Goal: Task Accomplishment & Management: Use online tool/utility

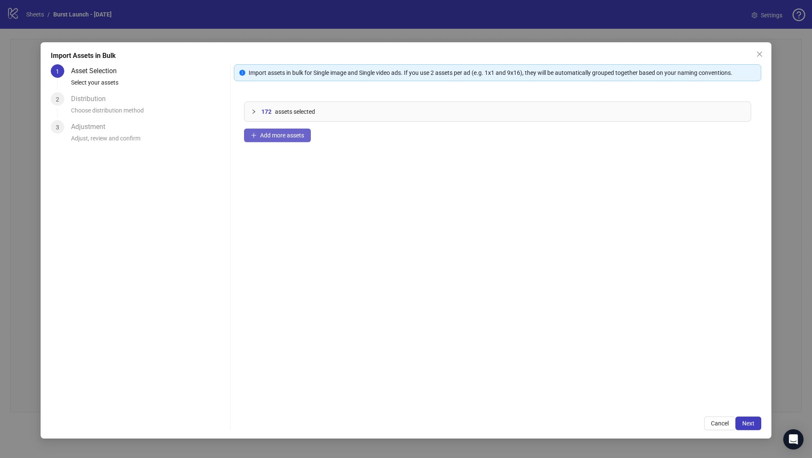
click at [273, 134] on span "Add more assets" at bounding box center [282, 135] width 44 height 7
click at [89, 90] on div "Select your assets" at bounding box center [149, 85] width 156 height 14
click at [297, 134] on span "Add more assets" at bounding box center [282, 135] width 44 height 7
click at [280, 110] on span "assets selected" at bounding box center [295, 111] width 40 height 9
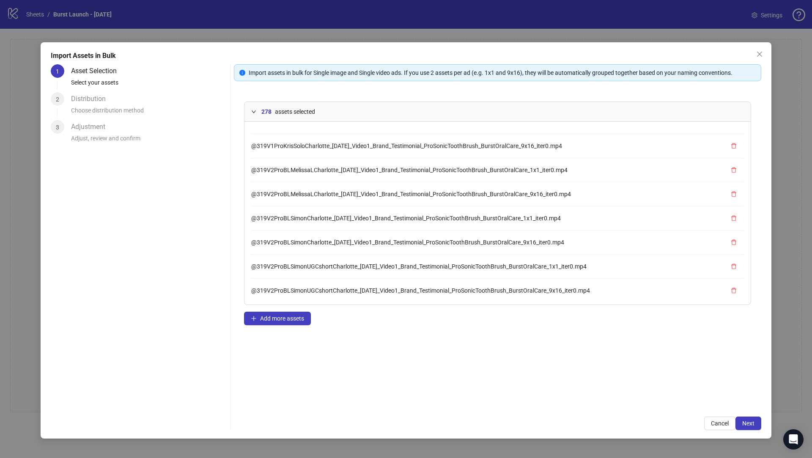
scroll to position [501, 0]
click at [706, 421] on button "Cancel" at bounding box center [719, 424] width 31 height 14
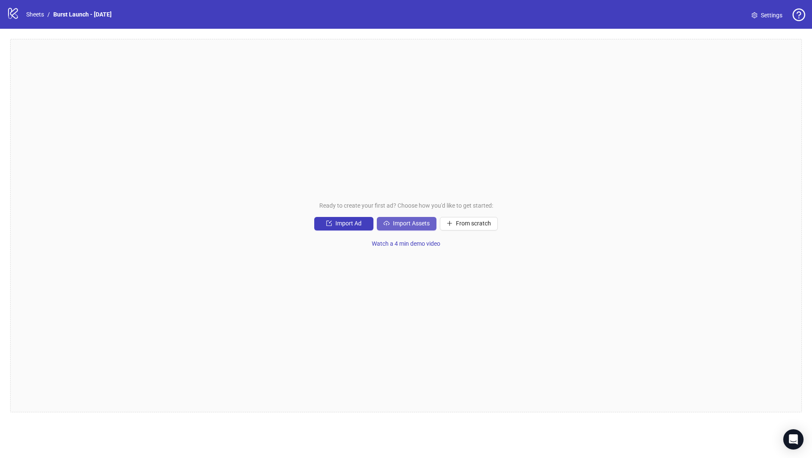
click at [422, 225] on span "Import Assets" at bounding box center [411, 223] width 37 height 7
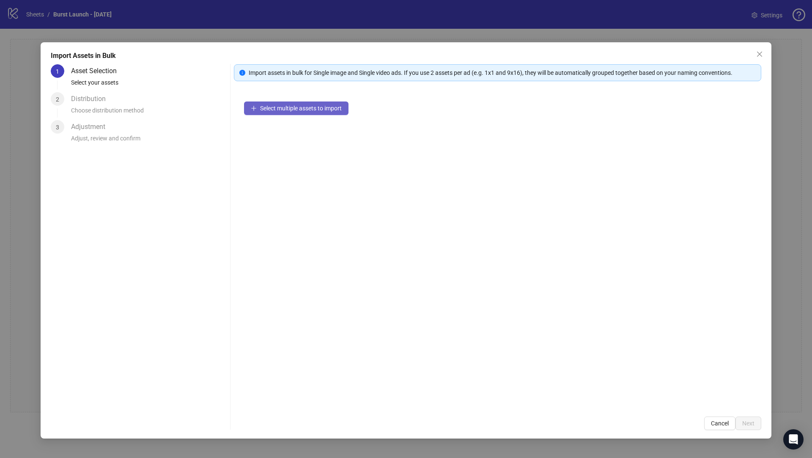
click at [332, 109] on span "Select multiple assets to import" at bounding box center [301, 108] width 82 height 7
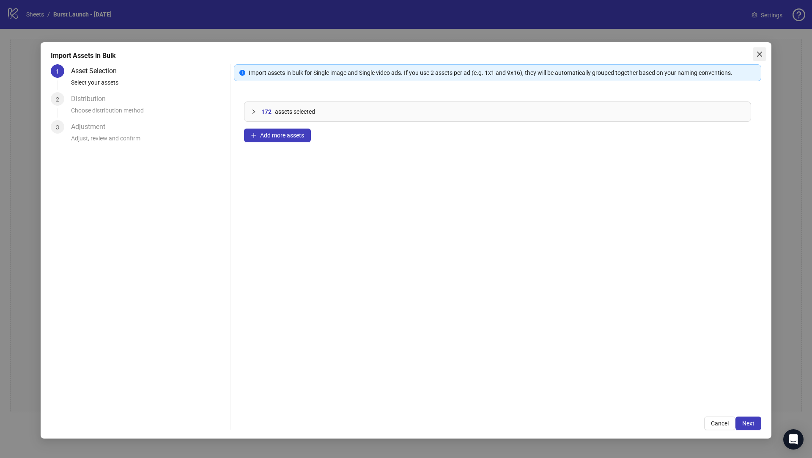
click at [754, 57] on span "Close" at bounding box center [760, 54] width 14 height 7
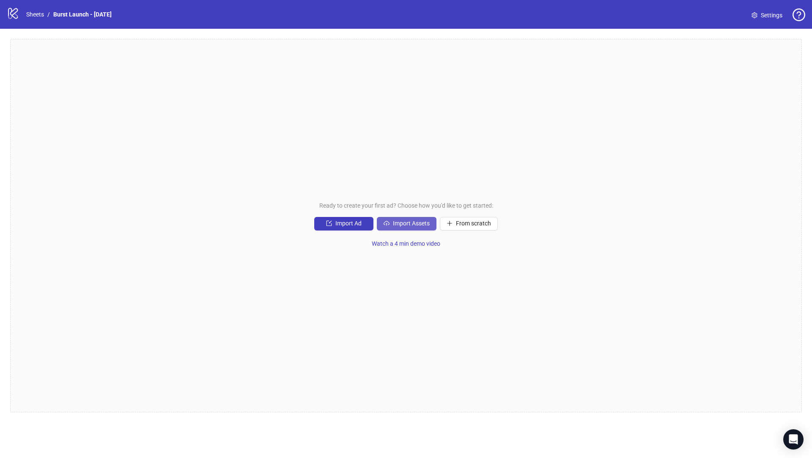
click at [426, 227] on span "Import Assets" at bounding box center [411, 223] width 37 height 7
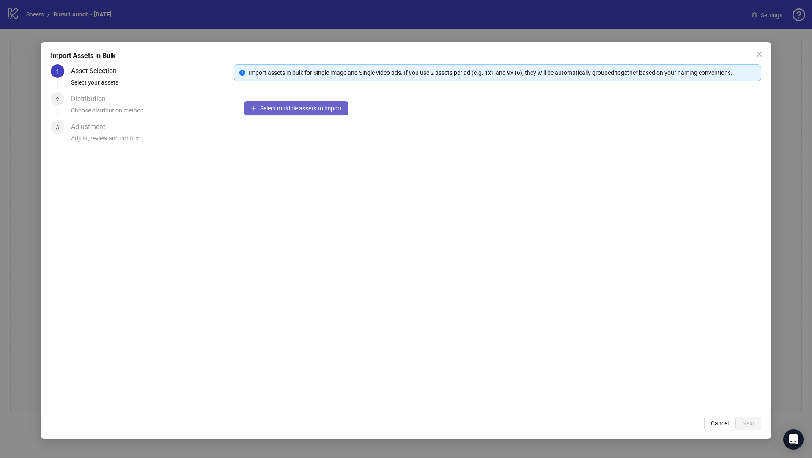
click at [321, 105] on span "Select multiple assets to import" at bounding box center [301, 108] width 82 height 7
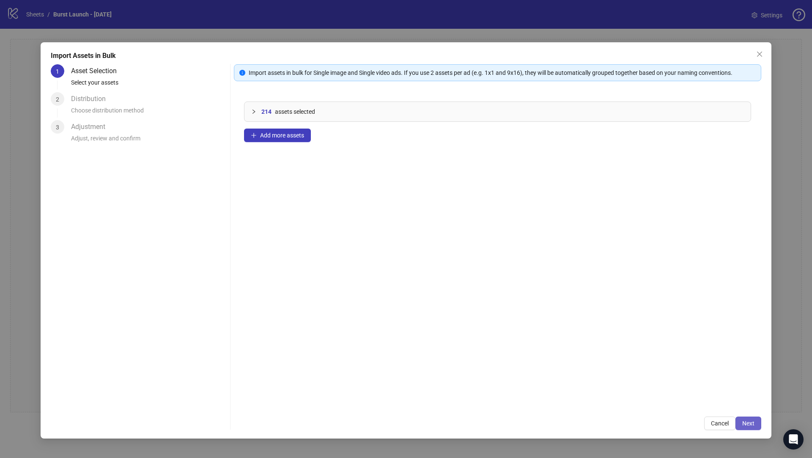
click at [751, 424] on span "Next" at bounding box center [748, 423] width 12 height 7
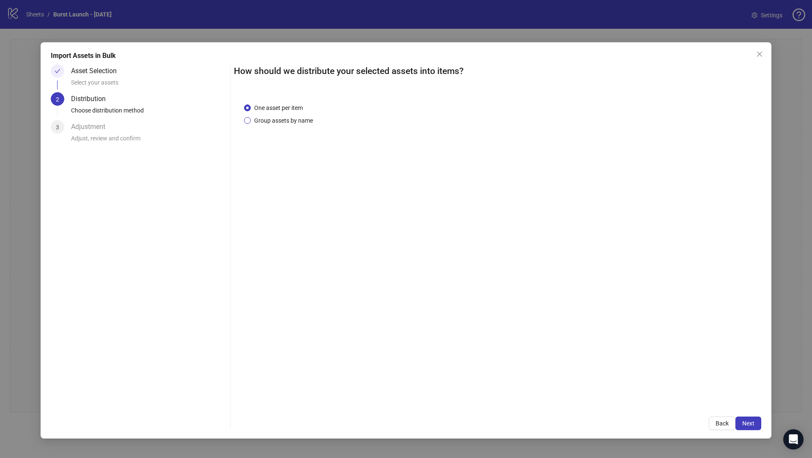
click at [287, 123] on span "Group assets by name" at bounding box center [284, 120] width 66 height 9
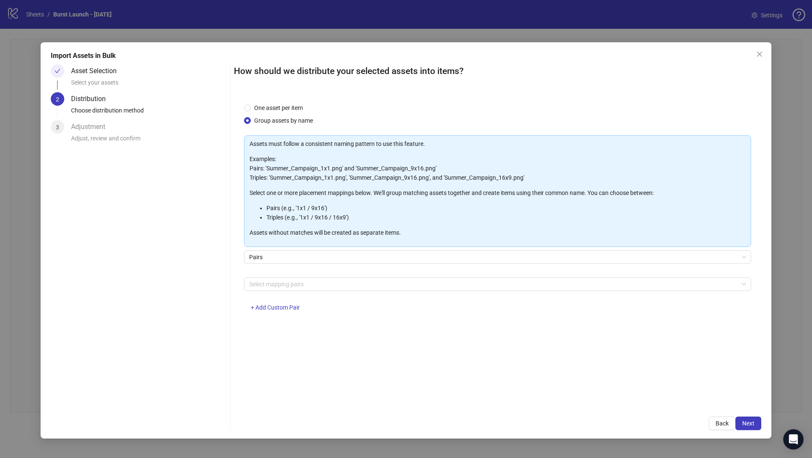
click at [284, 292] on div "Select mapping pairs + Add Custom Pair" at bounding box center [497, 299] width 507 height 44
click at [287, 277] on div "Select mapping pairs" at bounding box center [497, 284] width 507 height 14
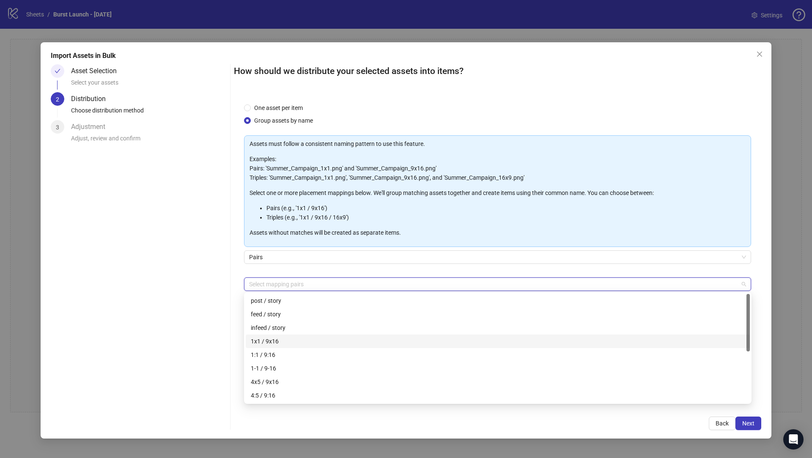
click at [289, 342] on div "1x1 / 9x16" at bounding box center [498, 341] width 494 height 9
click at [286, 379] on div "4x5 / 9x16" at bounding box center [498, 381] width 494 height 9
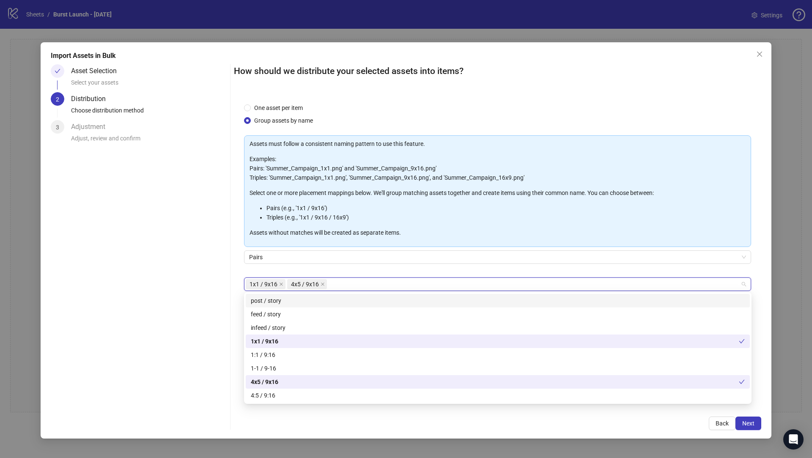
click at [382, 269] on div "Pairs" at bounding box center [497, 262] width 507 height 24
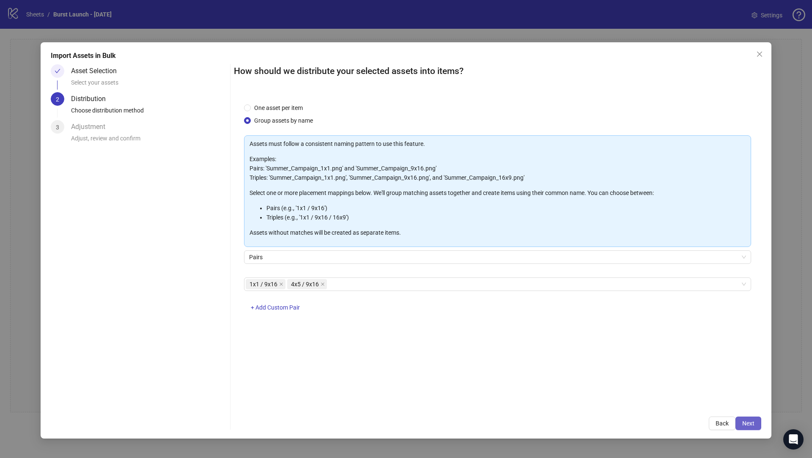
click at [748, 425] on span "Next" at bounding box center [748, 423] width 12 height 7
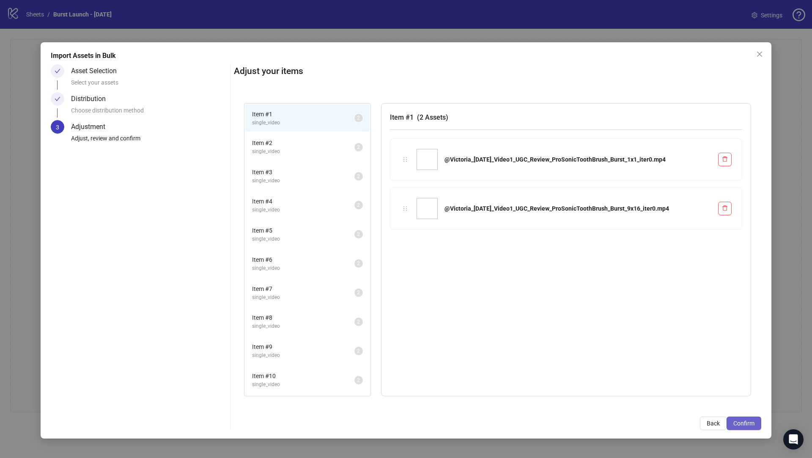
click at [745, 423] on span "Confirm" at bounding box center [743, 423] width 21 height 7
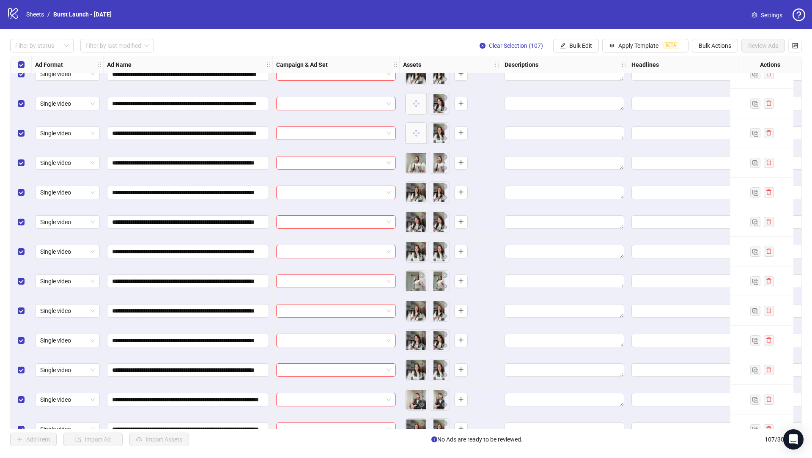
scroll to position [0, 0]
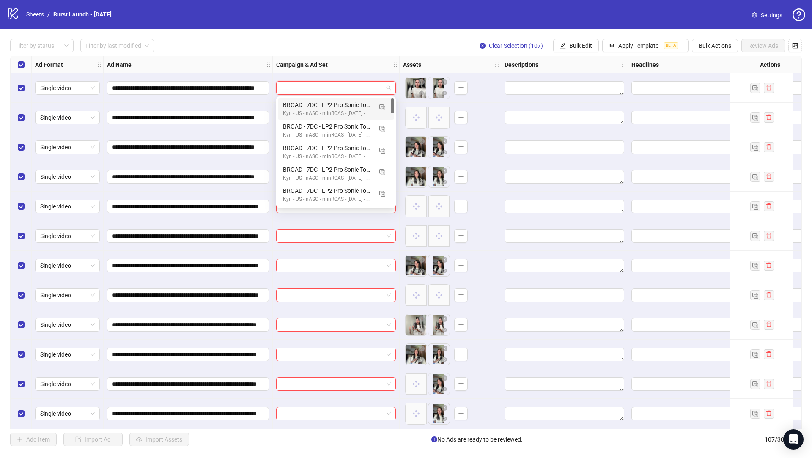
click at [328, 90] on input "search" at bounding box center [332, 88] width 102 height 13
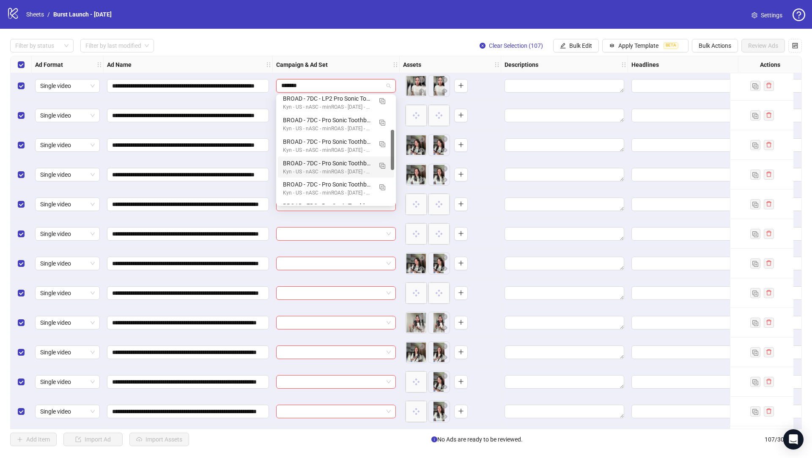
type input "*******"
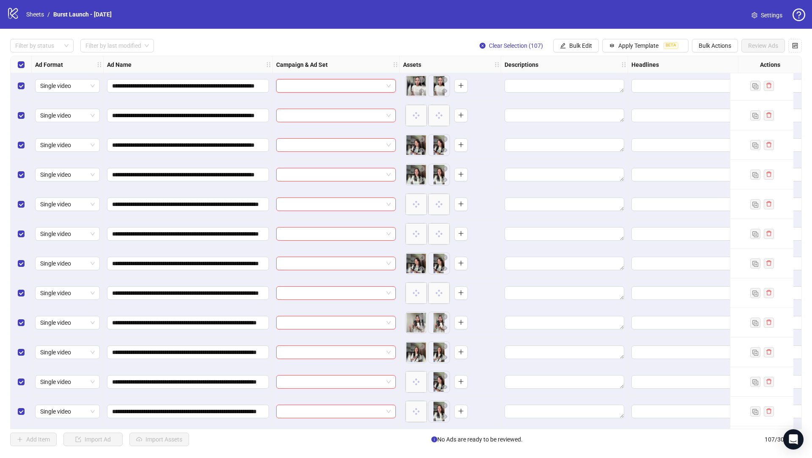
click at [367, 85] on input "search" at bounding box center [332, 85] width 102 height 13
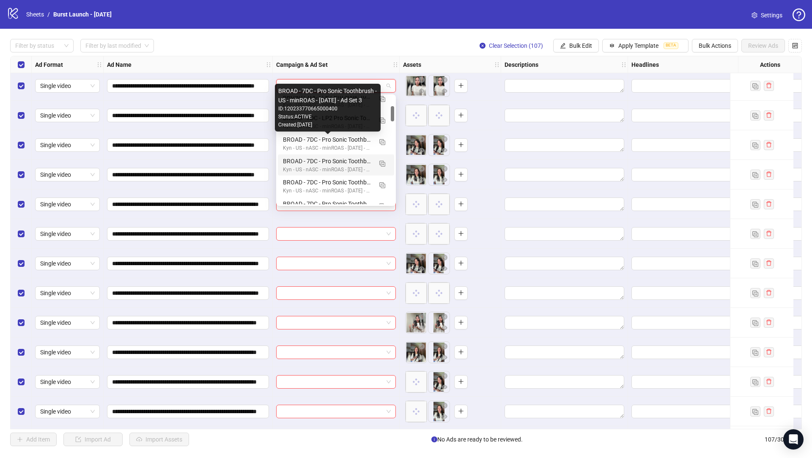
scroll to position [51, 0]
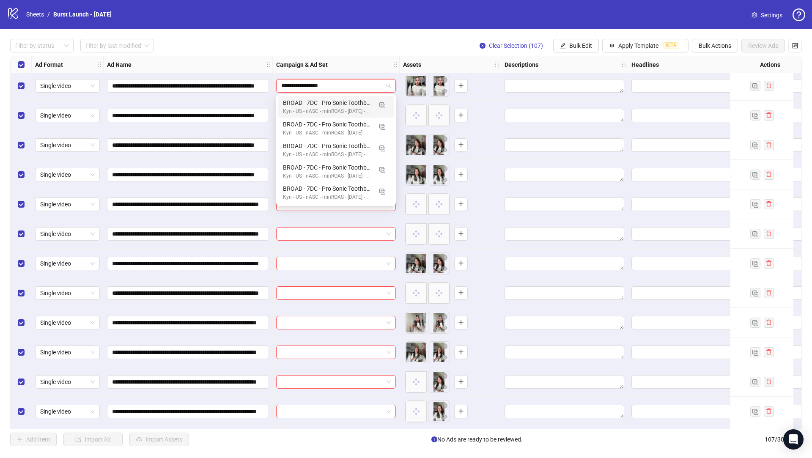
type input "**********"
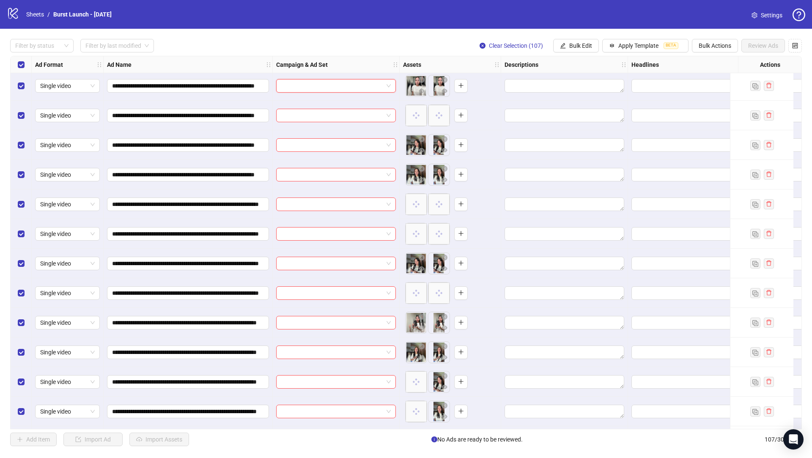
click at [364, 90] on input "search" at bounding box center [332, 85] width 102 height 13
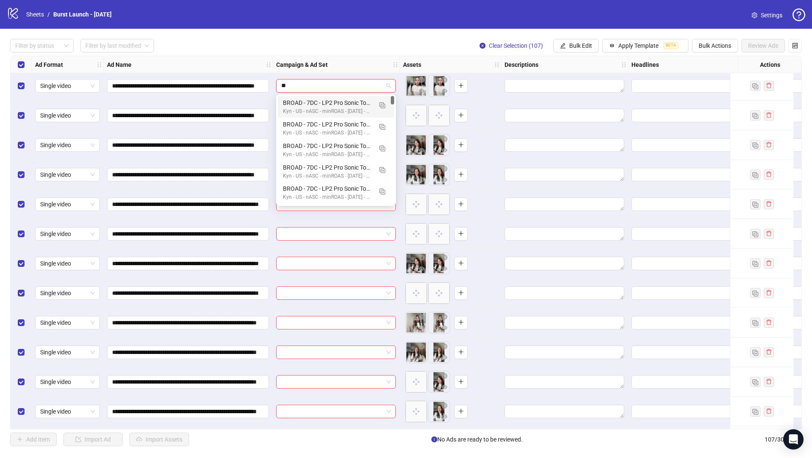
type input "*"
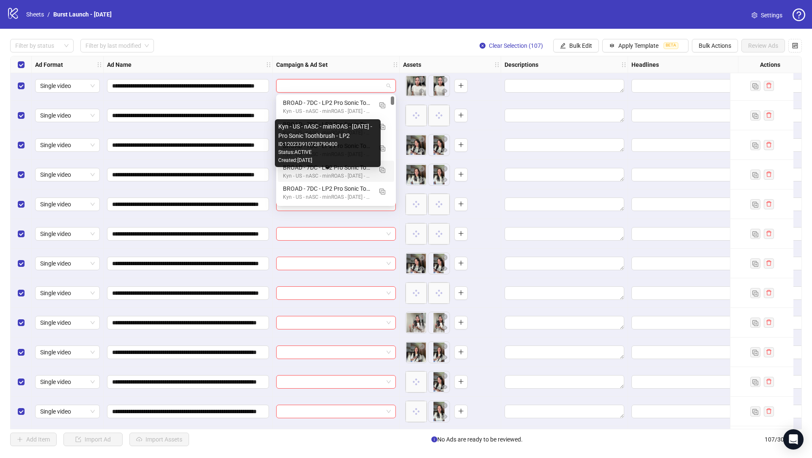
scroll to position [58, 0]
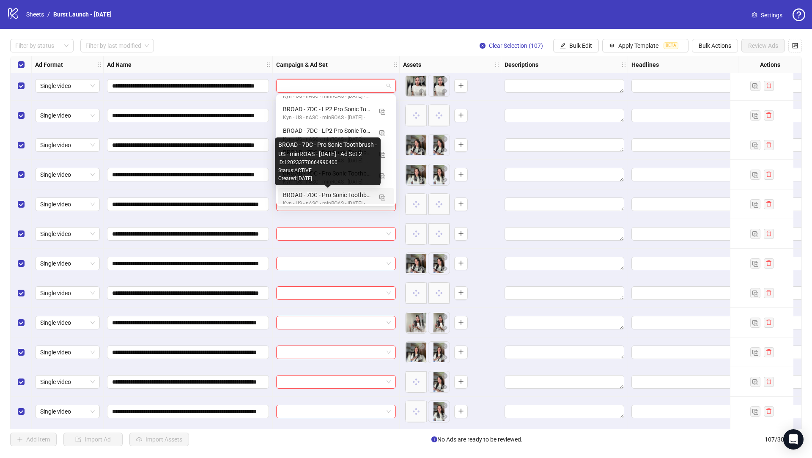
click at [348, 198] on div "BROAD - 7DC - Pro Sonic Toothbrush - US - minROAS - [DATE] - Ad Set 2" at bounding box center [327, 194] width 89 height 9
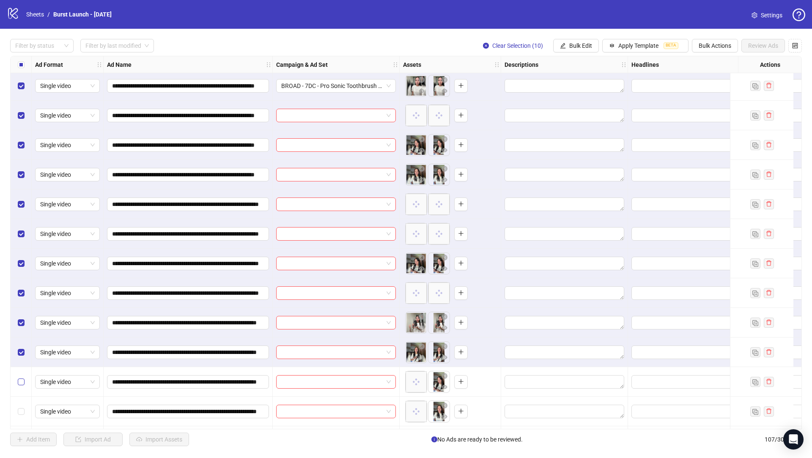
click at [22, 377] on label "Select row 11" at bounding box center [21, 381] width 7 height 9
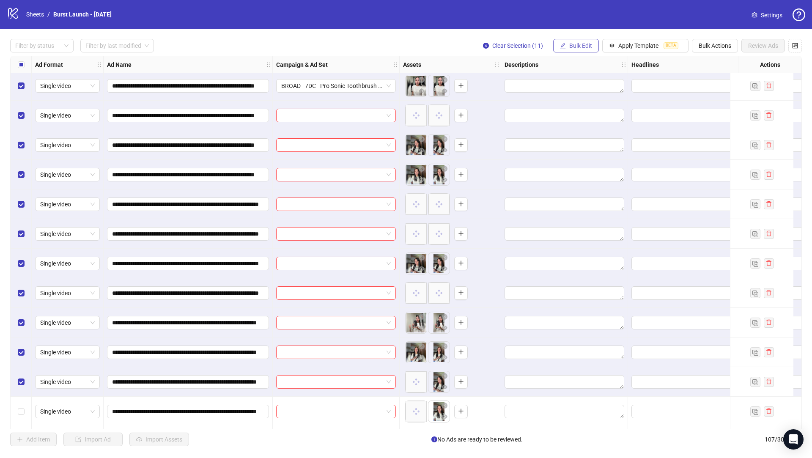
click at [567, 46] on button "Bulk Edit" at bounding box center [576, 46] width 46 height 14
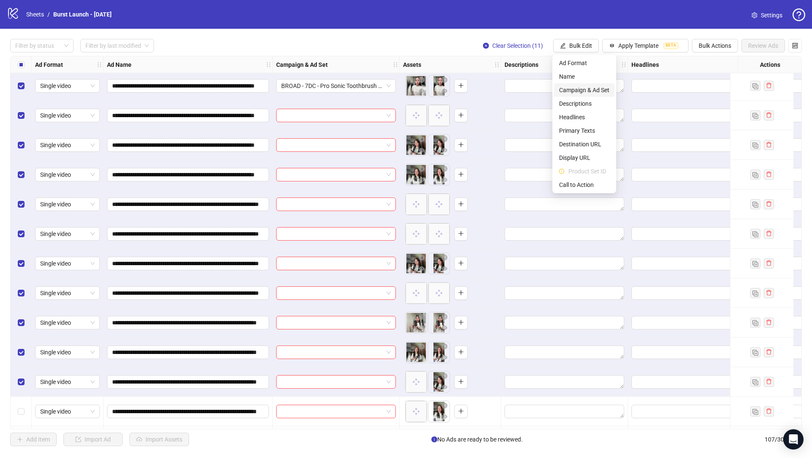
click at [580, 90] on span "Campaign & Ad Set" at bounding box center [584, 89] width 50 height 9
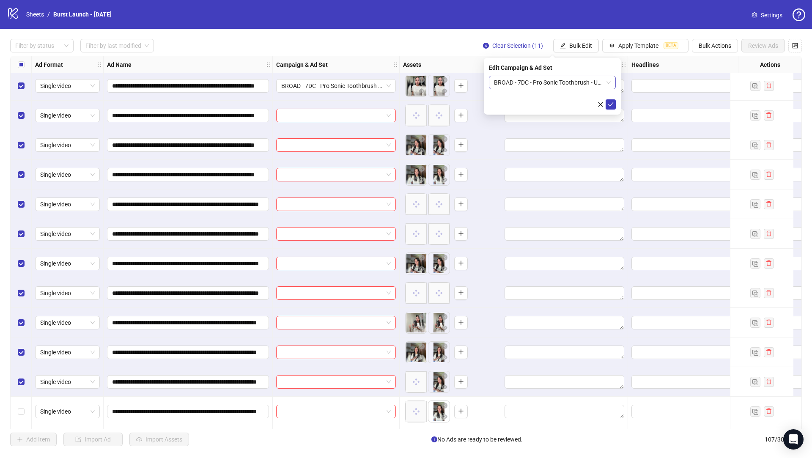
click at [570, 82] on span "BROAD - 7DC - Pro Sonic Toothbrush - US - minROAS - [DATE] - Ad Set 2" at bounding box center [552, 82] width 117 height 13
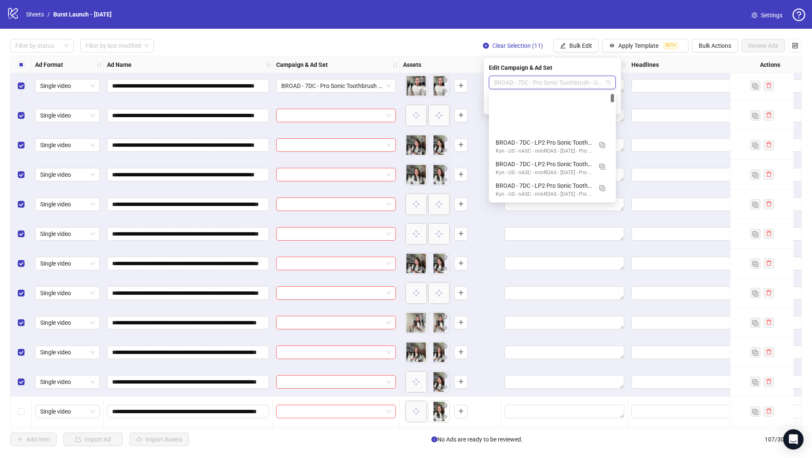
scroll to position [64, 0]
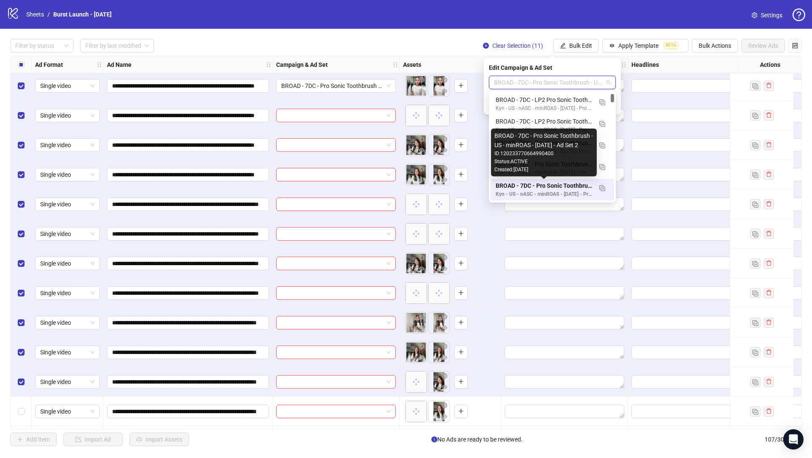
click at [573, 188] on div "BROAD - 7DC - Pro Sonic Toothbrush - US - minROAS - [DATE] - Ad Set 2" at bounding box center [544, 185] width 96 height 9
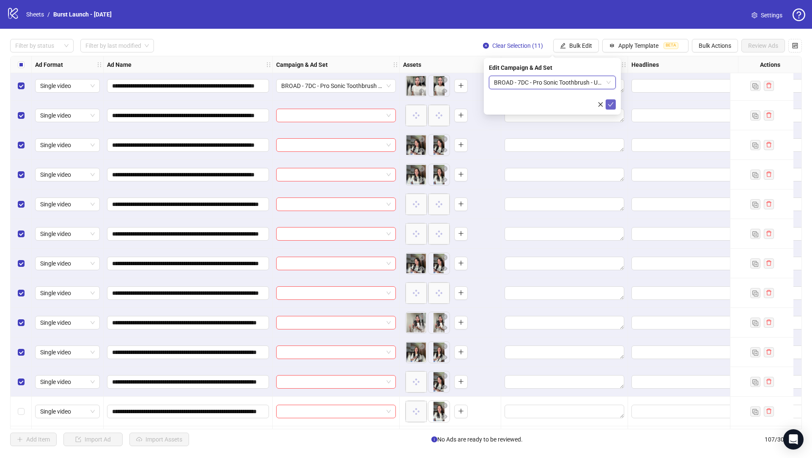
click at [611, 109] on button "submit" at bounding box center [611, 104] width 10 height 10
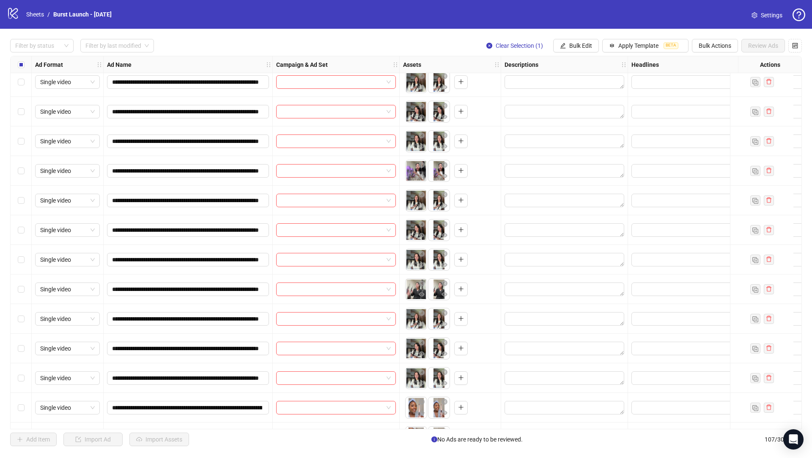
scroll to position [913, 0]
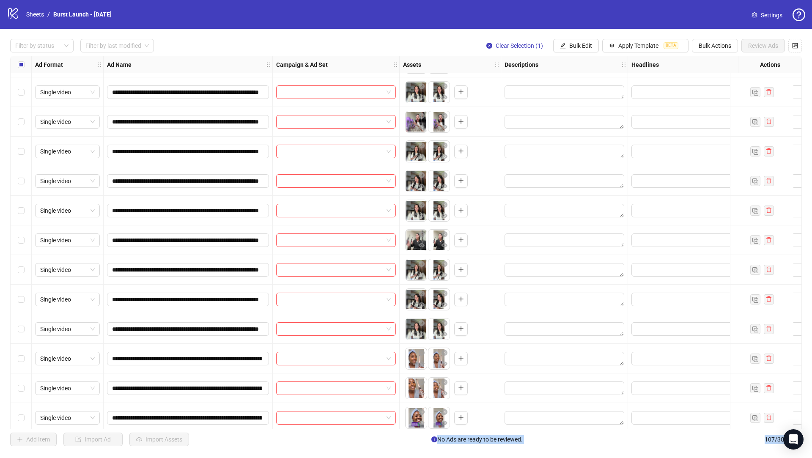
click at [25, 386] on div "Select row 42" at bounding box center [21, 388] width 21 height 30
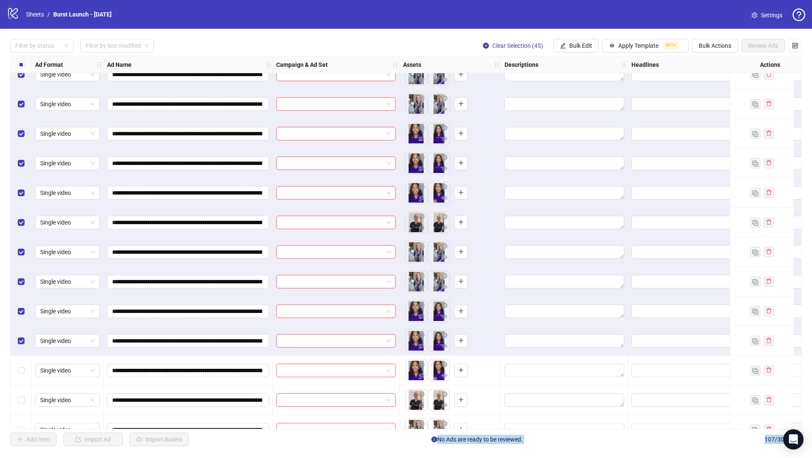
scroll to position [1472, 0]
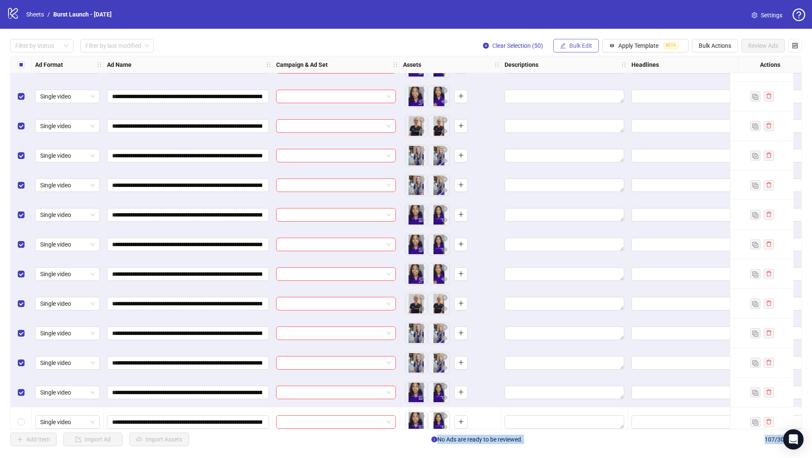
click at [585, 47] on span "Bulk Edit" at bounding box center [580, 45] width 23 height 7
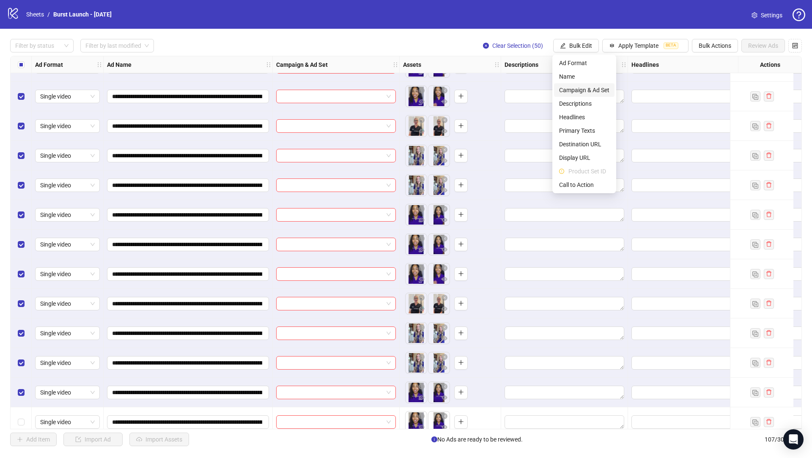
click at [591, 89] on span "Campaign & Ad Set" at bounding box center [584, 89] width 50 height 9
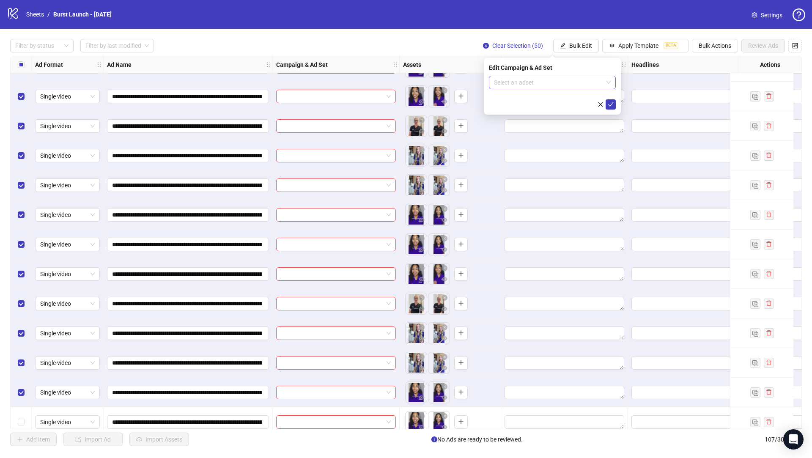
click at [516, 78] on input "search" at bounding box center [548, 82] width 109 height 13
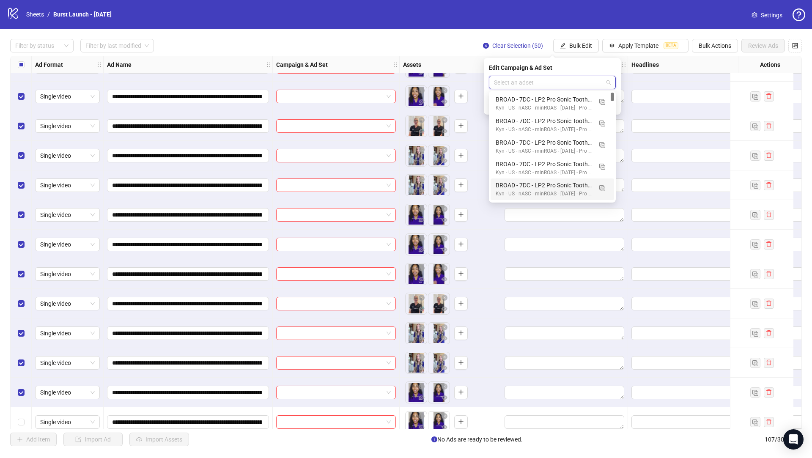
scroll to position [69, 0]
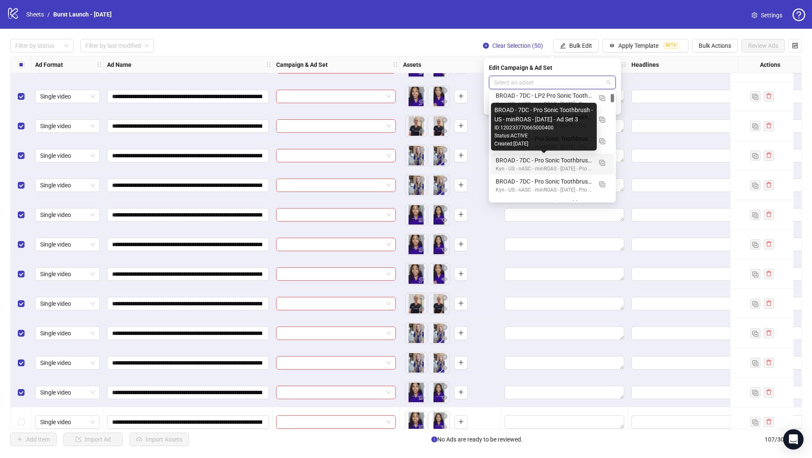
click at [554, 162] on div "BROAD - 7DC - Pro Sonic Toothbrush - US - minROAS - [DATE] - Ad Set 3" at bounding box center [544, 160] width 96 height 9
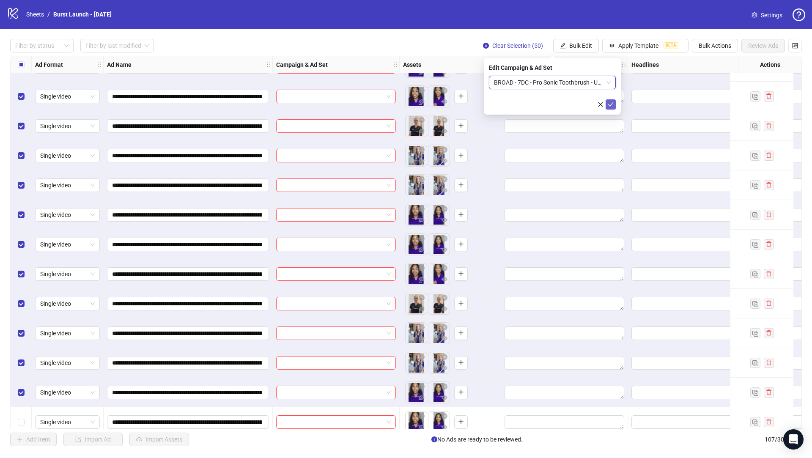
click at [611, 105] on icon "check" at bounding box center [611, 104] width 6 height 6
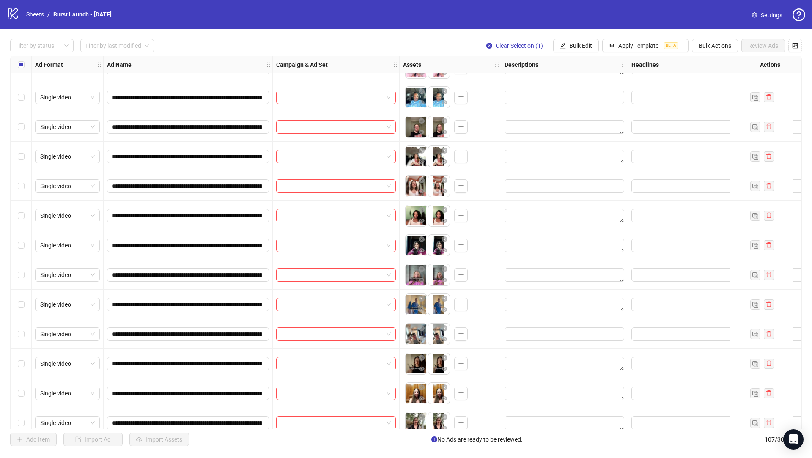
scroll to position [2814, 0]
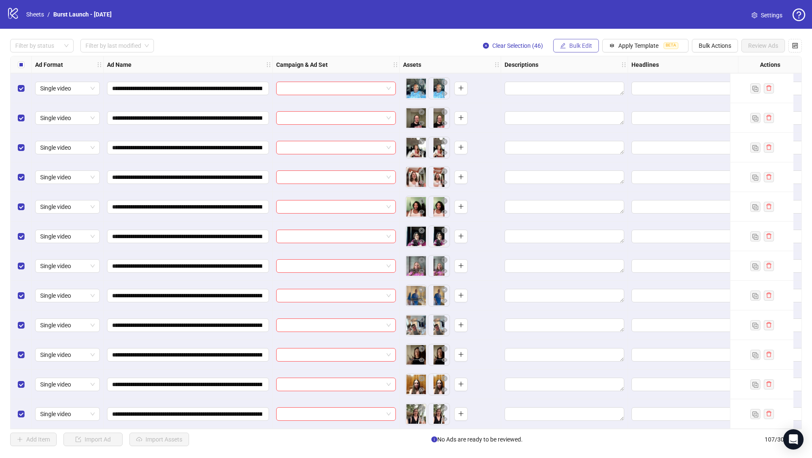
click at [580, 42] on span "Bulk Edit" at bounding box center [580, 45] width 23 height 7
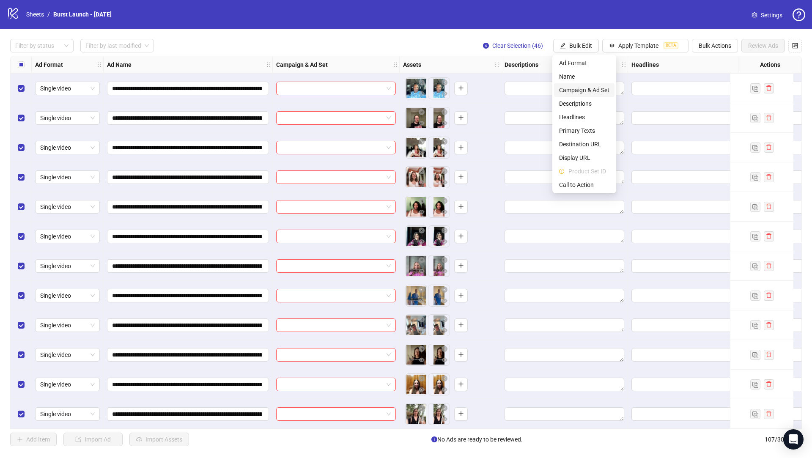
click at [589, 91] on span "Campaign & Ad Set" at bounding box center [584, 89] width 50 height 9
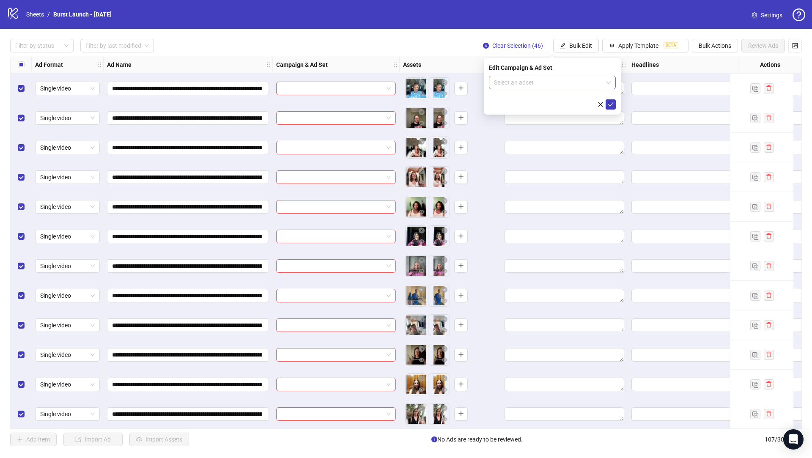
click at [532, 83] on input "search" at bounding box center [548, 82] width 109 height 13
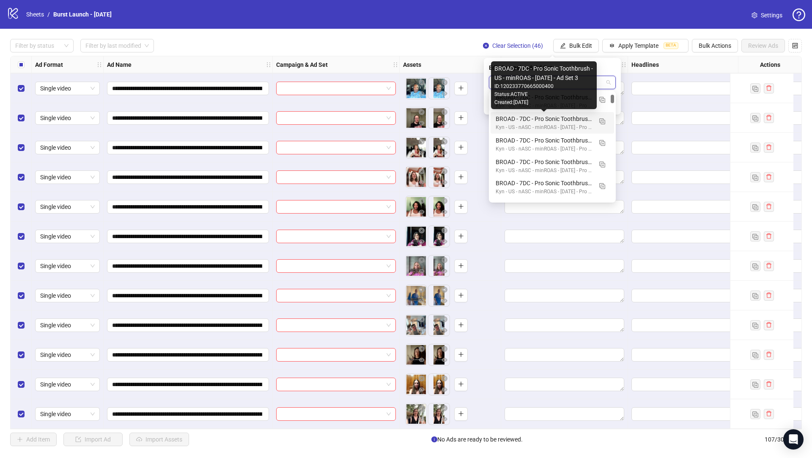
scroll to position [90, 0]
click at [552, 120] on div "BROAD - 7DC - Pro Sonic Toothbrush - US - minROAS - [DATE] - Ad Set 4" at bounding box center [544, 116] width 96 height 9
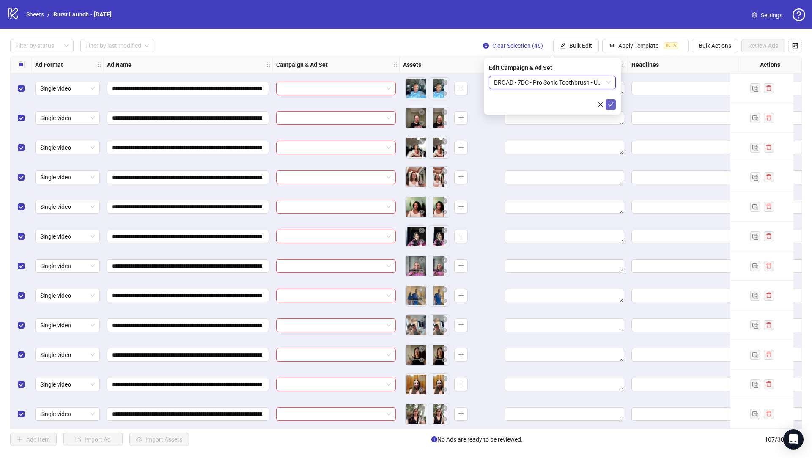
click at [608, 107] on icon "check" at bounding box center [611, 104] width 6 height 6
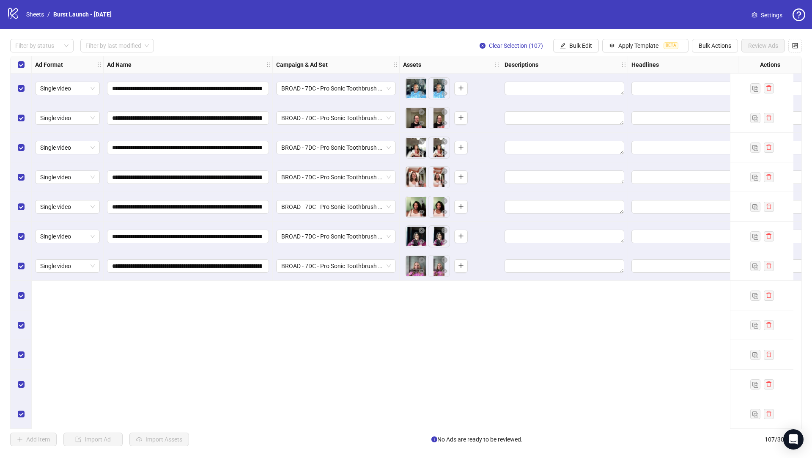
scroll to position [2632, 0]
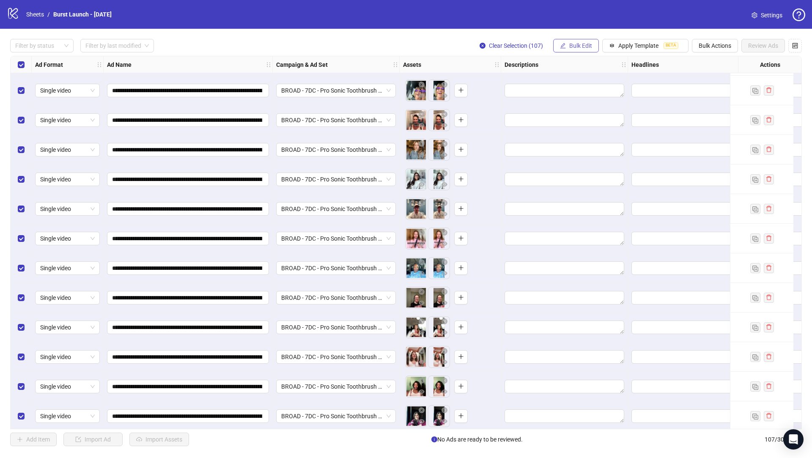
click at [592, 44] on button "Bulk Edit" at bounding box center [576, 46] width 46 height 14
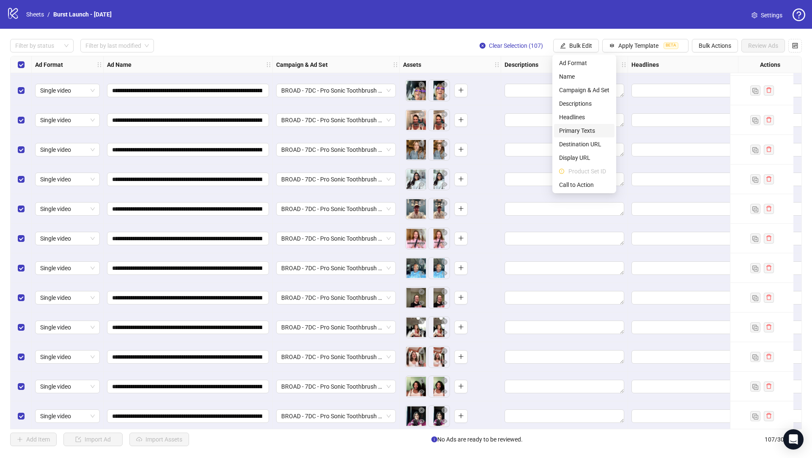
click at [587, 130] on span "Primary Texts" at bounding box center [584, 130] width 50 height 9
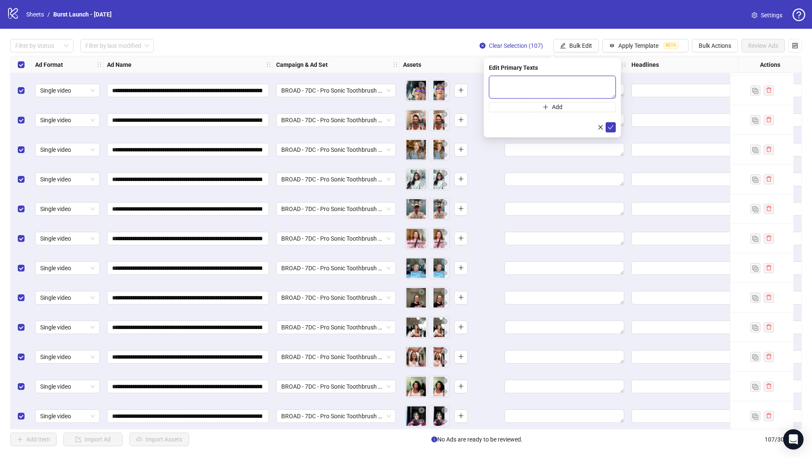
click at [539, 91] on textarea at bounding box center [552, 87] width 127 height 23
paste textarea "**********"
type textarea "**********"
click at [612, 125] on icon "check" at bounding box center [610, 127] width 5 height 4
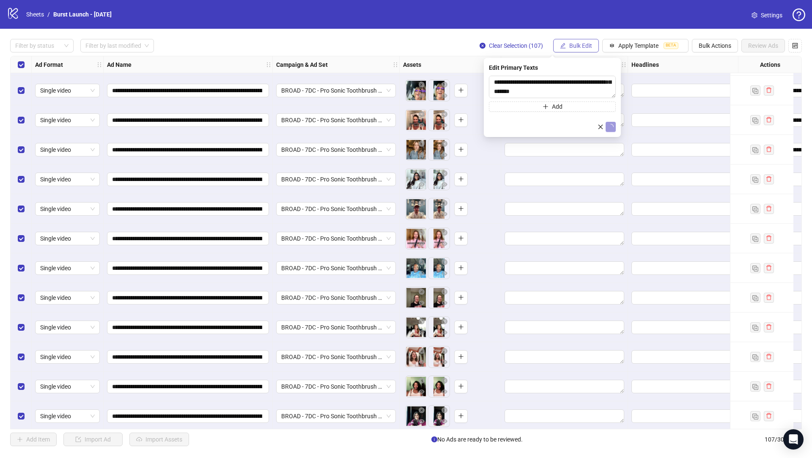
click at [585, 48] on span "Bulk Edit" at bounding box center [580, 45] width 23 height 7
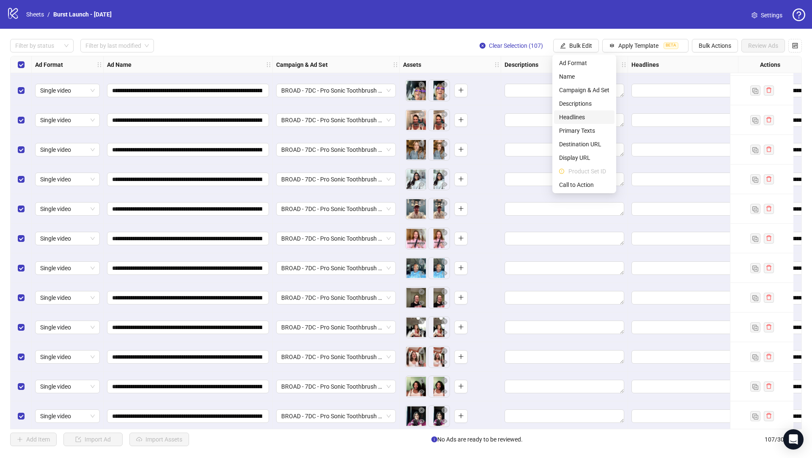
click at [584, 119] on span "Headlines" at bounding box center [584, 116] width 50 height 9
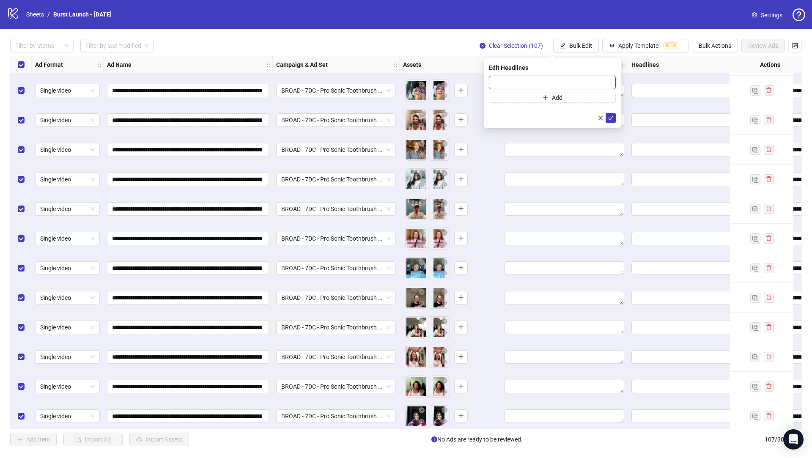
click at [536, 83] on input "text" at bounding box center [552, 83] width 127 height 14
paste input "**********"
type input "**********"
click at [605, 117] on button "button" at bounding box center [600, 118] width 10 height 10
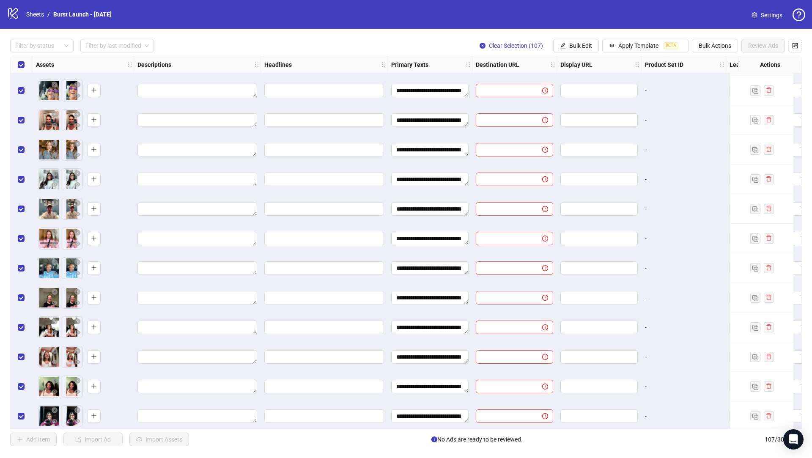
scroll to position [2632, 370]
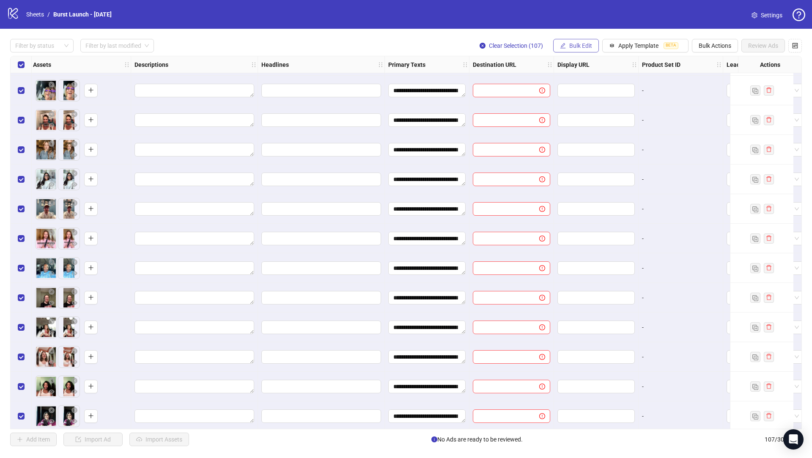
click at [584, 49] on span "Bulk Edit" at bounding box center [580, 45] width 23 height 7
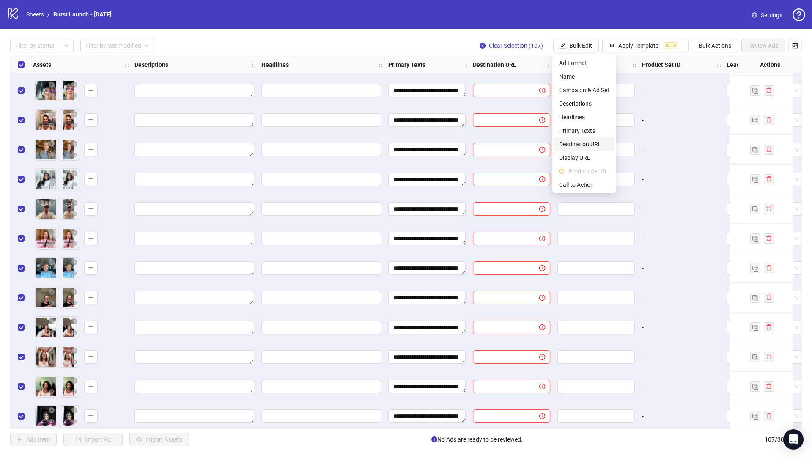
click at [593, 144] on span "Destination URL" at bounding box center [584, 144] width 50 height 9
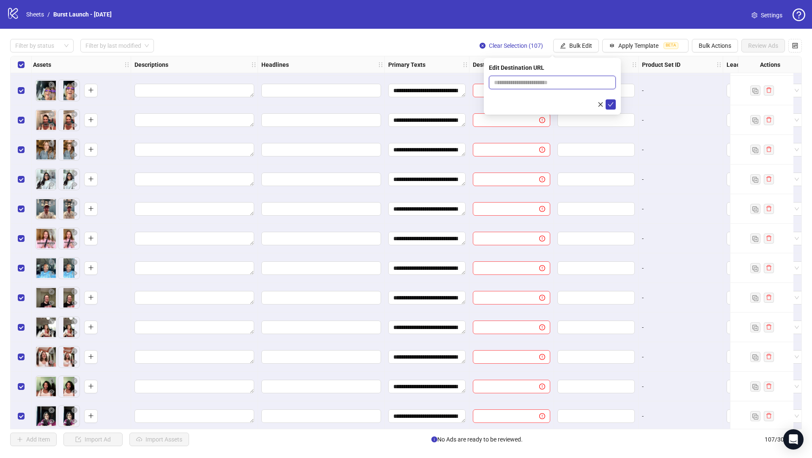
click at [560, 79] on input "text" at bounding box center [549, 82] width 110 height 9
paste input "**********"
type input "**********"
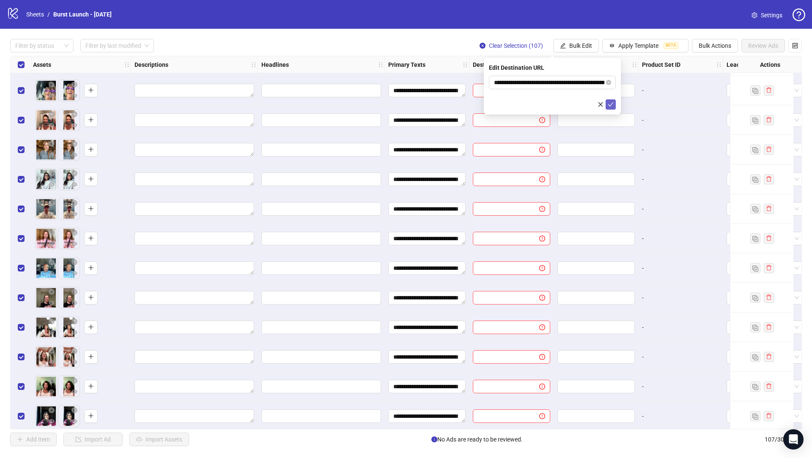
click at [614, 105] on button "submit" at bounding box center [611, 104] width 10 height 10
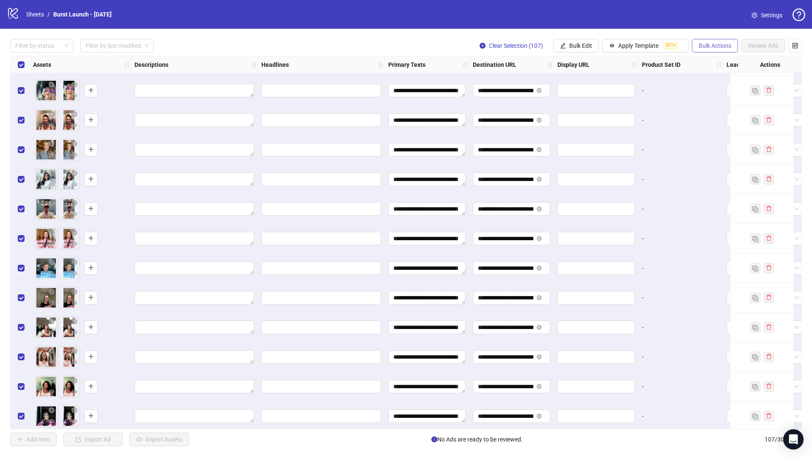
click at [700, 47] on span "Bulk Actions" at bounding box center [715, 45] width 33 height 7
click at [573, 49] on span "Bulk Edit" at bounding box center [580, 45] width 23 height 7
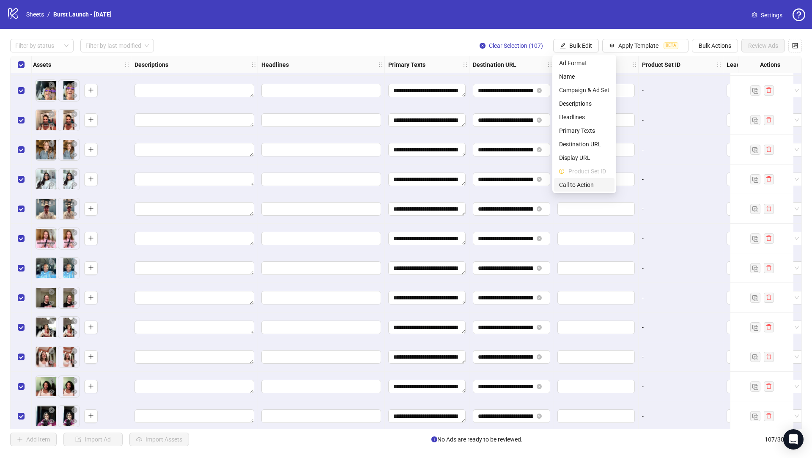
click at [575, 185] on span "Call to Action" at bounding box center [584, 184] width 50 height 9
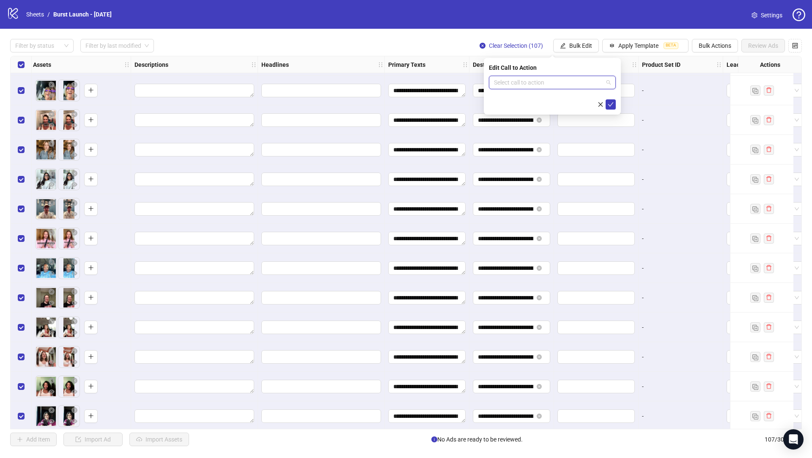
click at [540, 85] on input "search" at bounding box center [548, 82] width 109 height 13
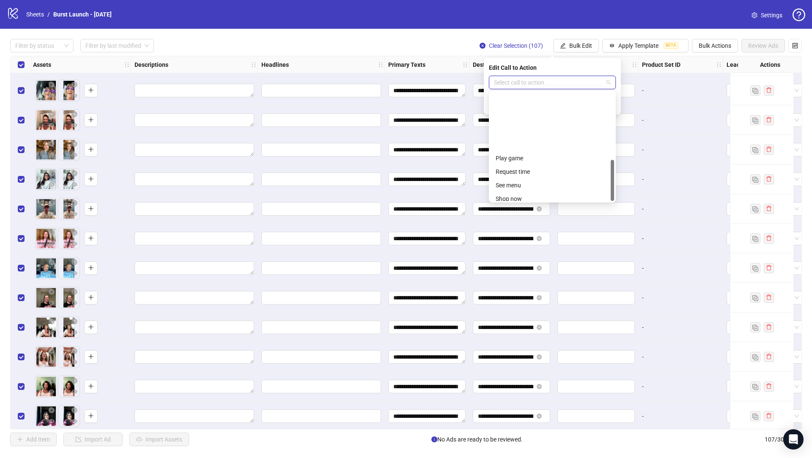
scroll to position [176, 0]
click at [526, 127] on div "Shop now" at bounding box center [552, 126] width 113 height 9
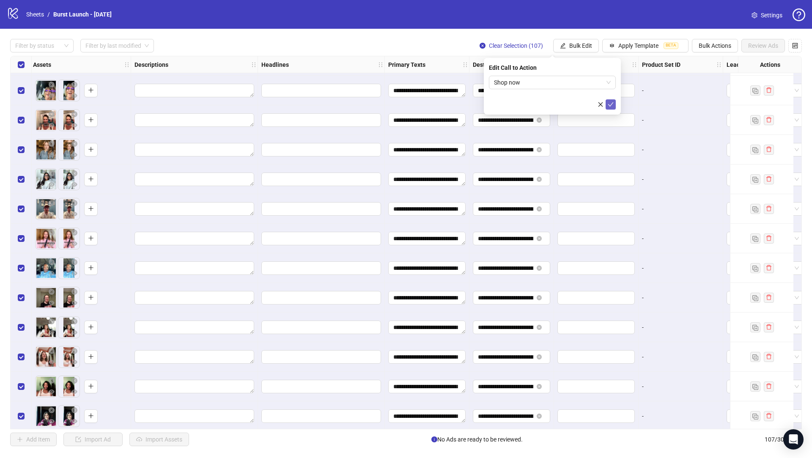
click at [608, 103] on icon "check" at bounding box center [611, 104] width 6 height 6
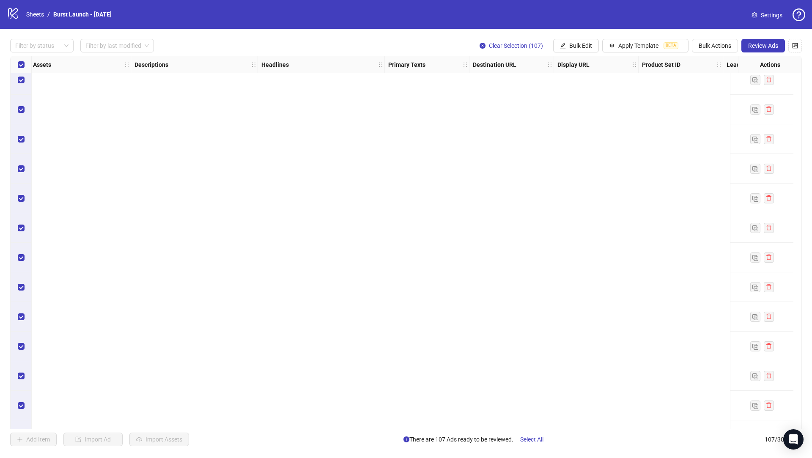
scroll to position [0, 370]
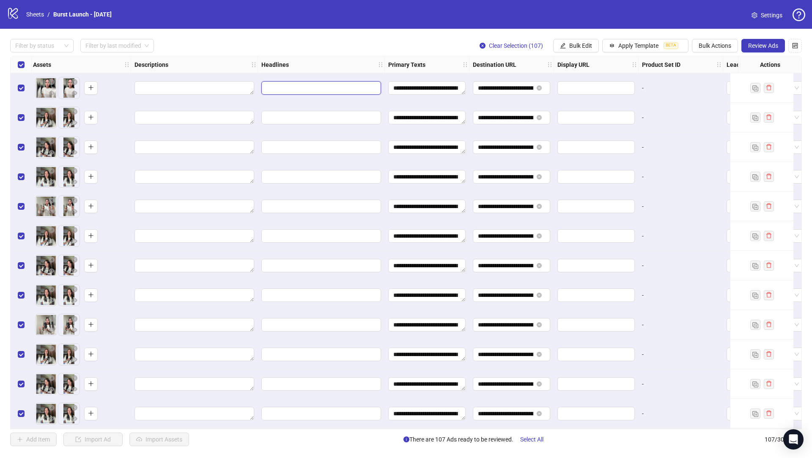
click at [334, 87] on input "Edit values" at bounding box center [320, 87] width 108 height 9
click at [567, 46] on button "Bulk Edit" at bounding box center [576, 46] width 46 height 14
click at [586, 112] on span "Headlines" at bounding box center [584, 116] width 50 height 9
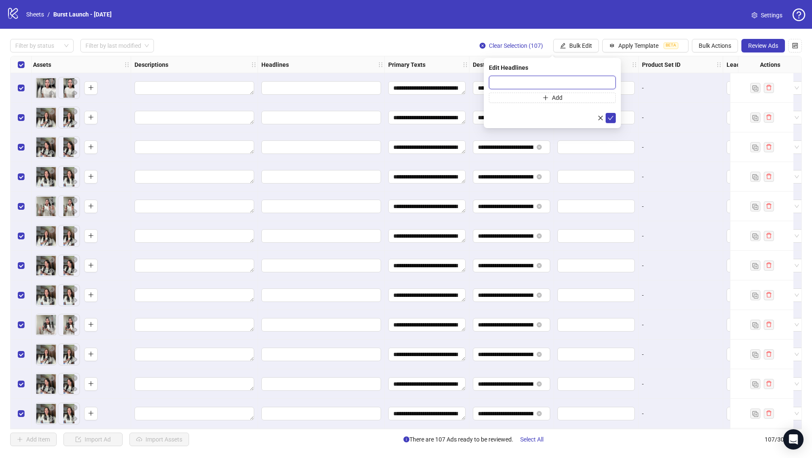
click at [512, 83] on input "text" at bounding box center [552, 83] width 127 height 14
paste input "**********"
type input "**********"
click at [610, 115] on icon "check" at bounding box center [611, 118] width 6 height 6
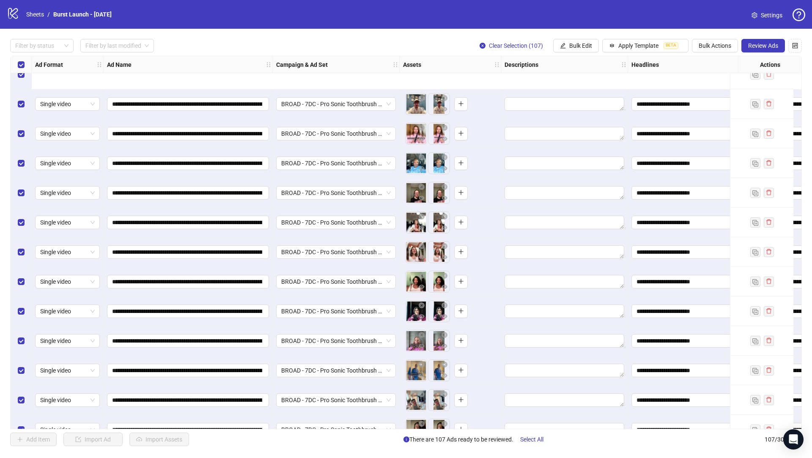
scroll to position [2814, 0]
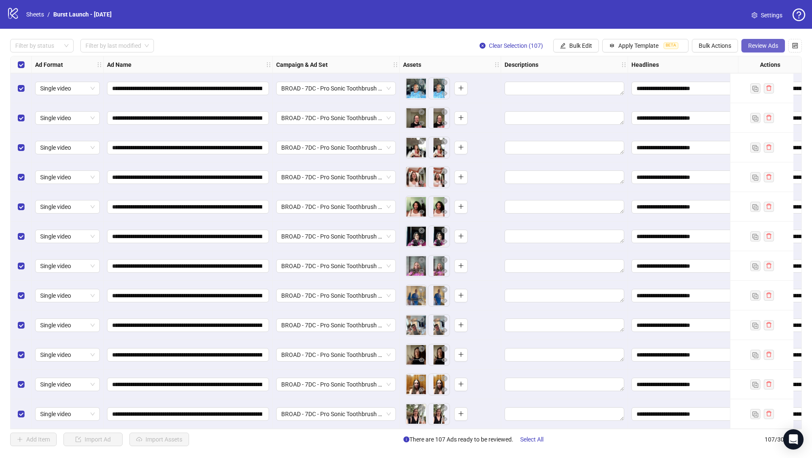
click at [755, 46] on span "Review Ads" at bounding box center [763, 45] width 30 height 7
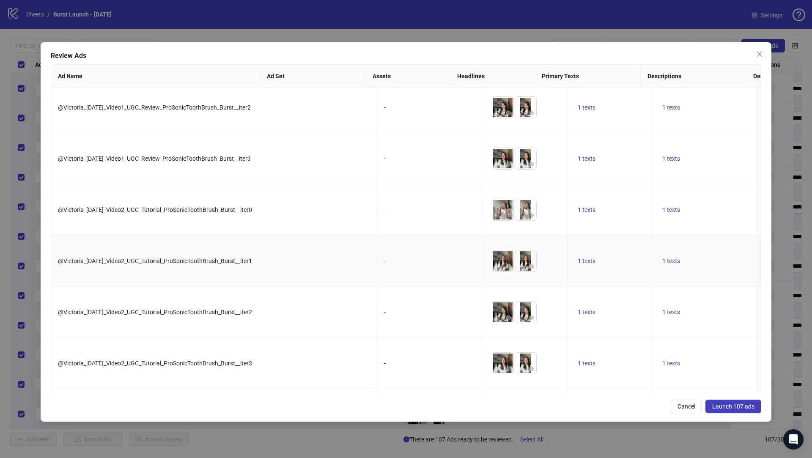
scroll to position [123, 0]
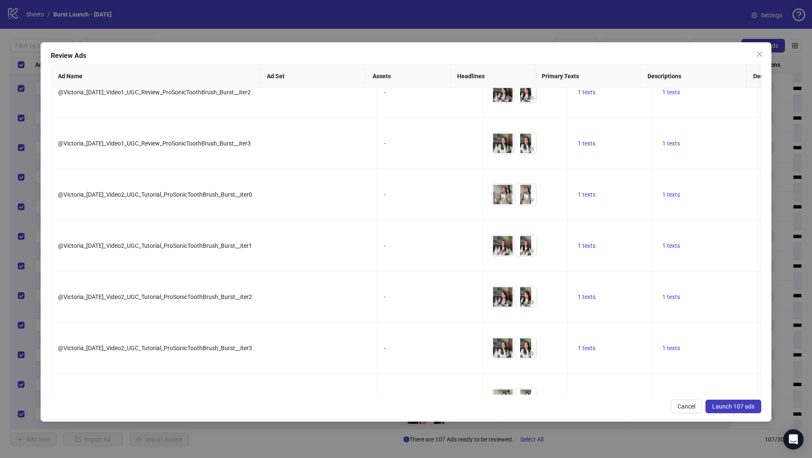
click at [732, 410] on button "Launch 107 ads" at bounding box center [733, 407] width 56 height 14
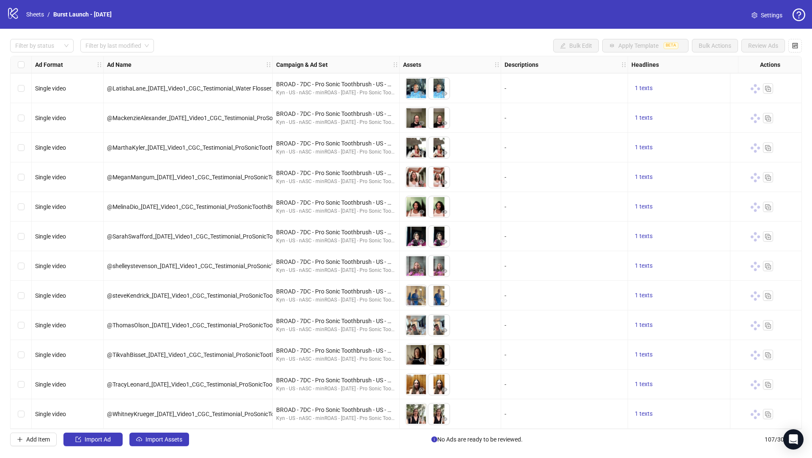
scroll to position [2812, 0]
click at [21, 60] on label "Select all rows" at bounding box center [21, 64] width 7 height 9
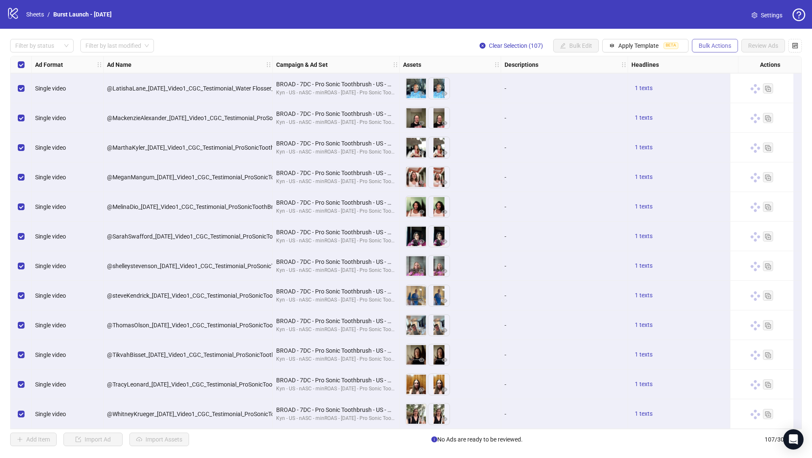
click at [704, 45] on span "Bulk Actions" at bounding box center [715, 45] width 33 height 7
click at [740, 90] on span "Duplicate with assets" at bounding box center [727, 89] width 58 height 9
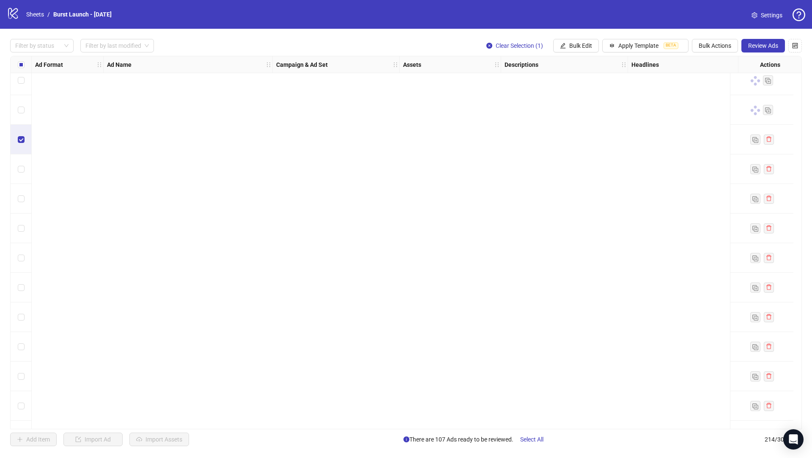
scroll to position [3568, 0]
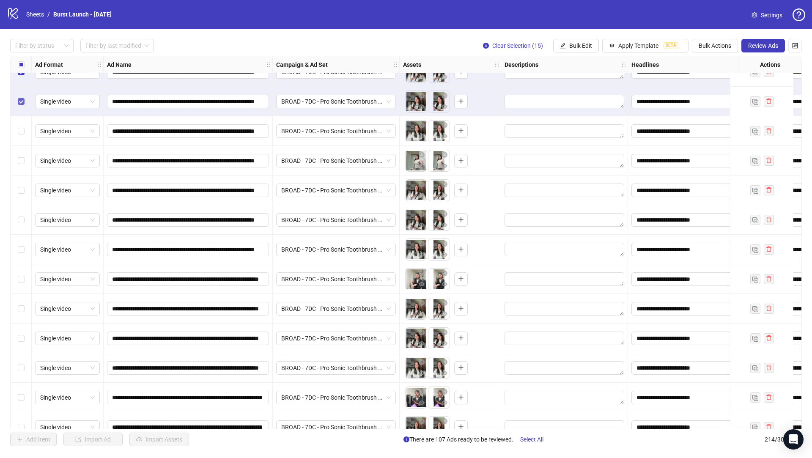
click at [21, 97] on label "Select row 122" at bounding box center [21, 101] width 7 height 9
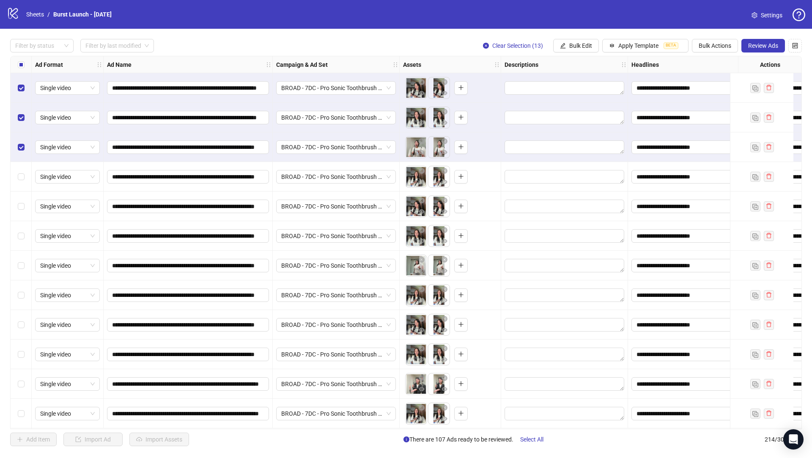
scroll to position [3421, 0]
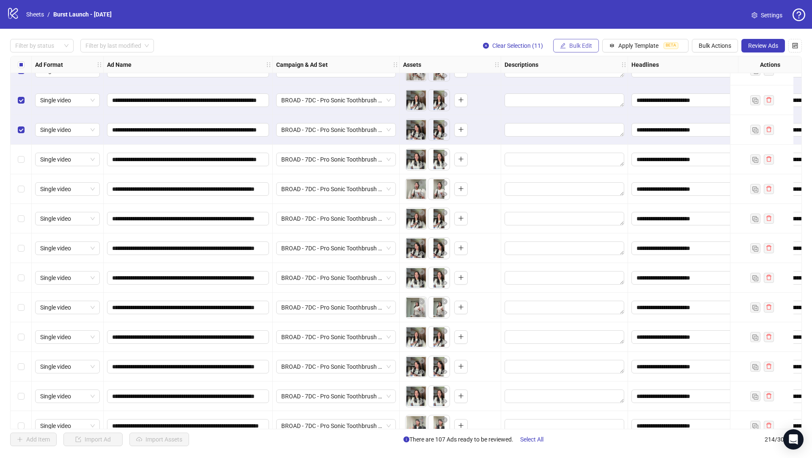
click at [578, 42] on span "Bulk Edit" at bounding box center [580, 45] width 23 height 7
click at [592, 91] on span "Campaign & Ad Set" at bounding box center [584, 89] width 50 height 9
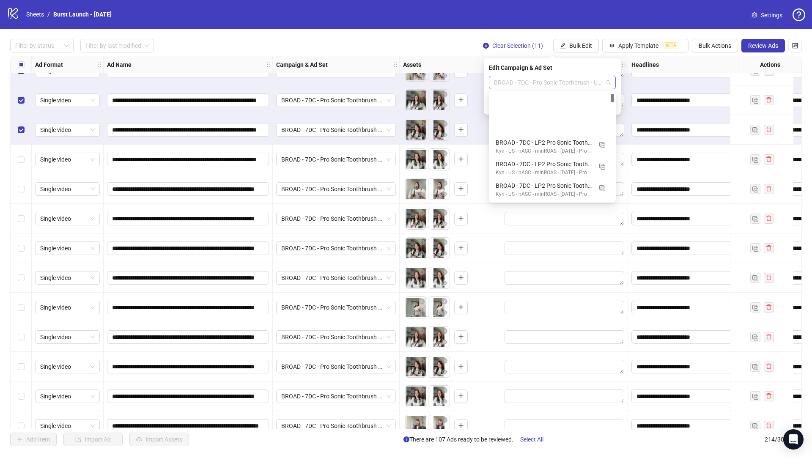
click at [556, 84] on span "BROAD - 7DC - Pro Sonic Toothbrush - US - minROAS - [DATE] - Ad Set 2" at bounding box center [552, 82] width 117 height 13
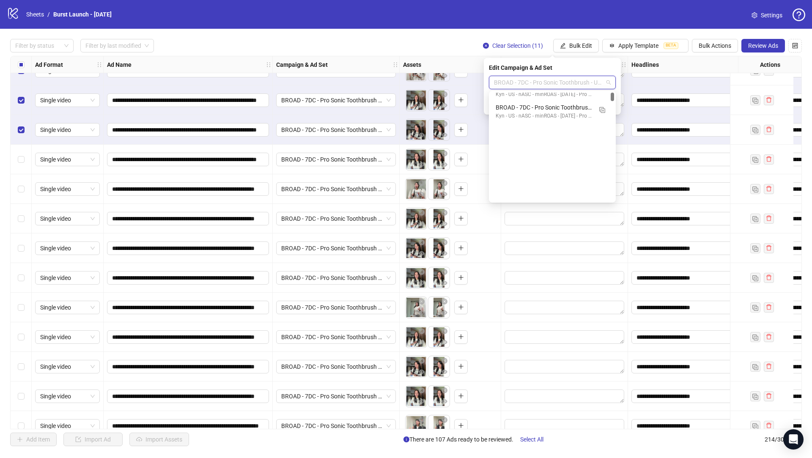
scroll to position [0, 0]
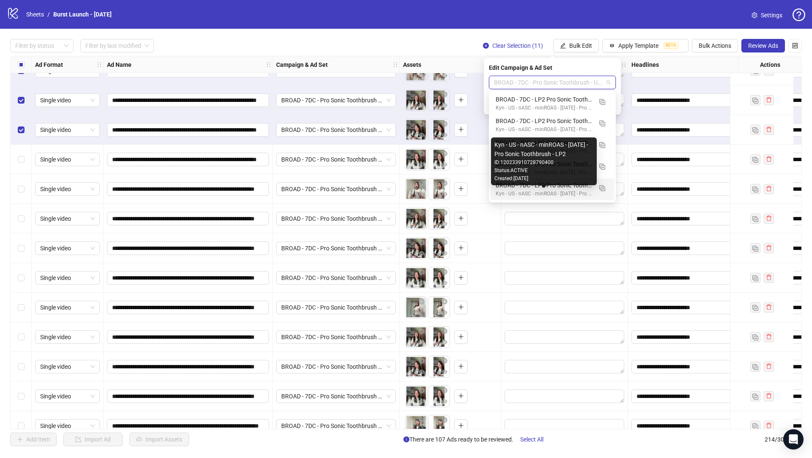
click at [563, 190] on div "Kyn - US - nASC - minROAS - [DATE] - Pro Sonic Toothbrush - LP2" at bounding box center [544, 194] width 96 height 8
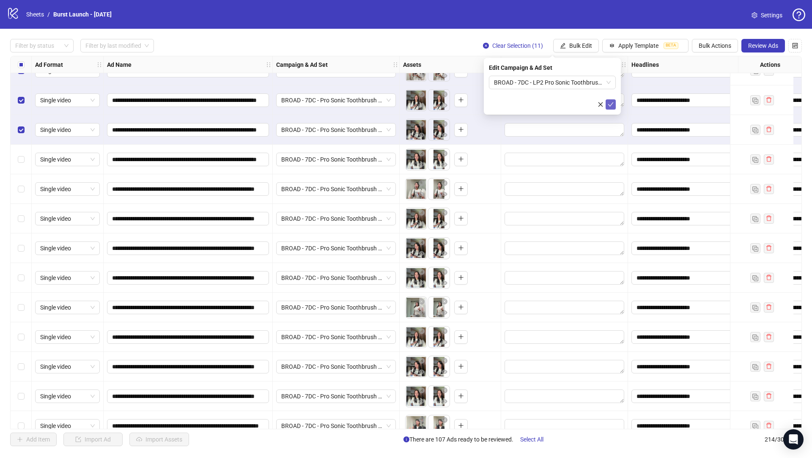
click at [611, 104] on icon "check" at bounding box center [610, 104] width 5 height 4
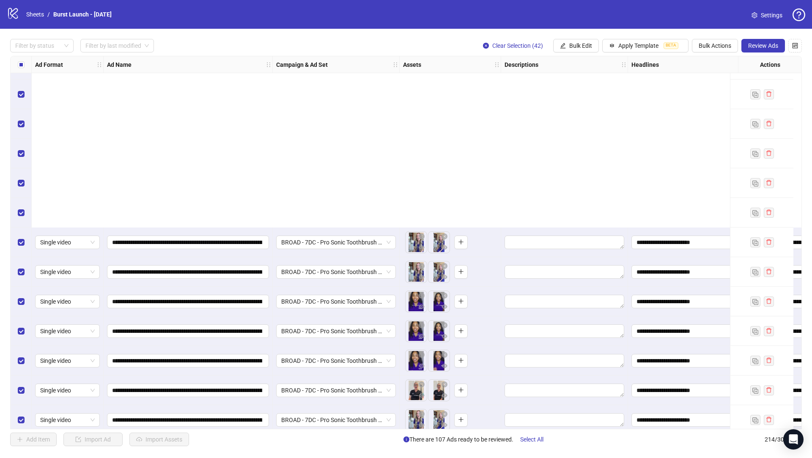
scroll to position [4579, 0]
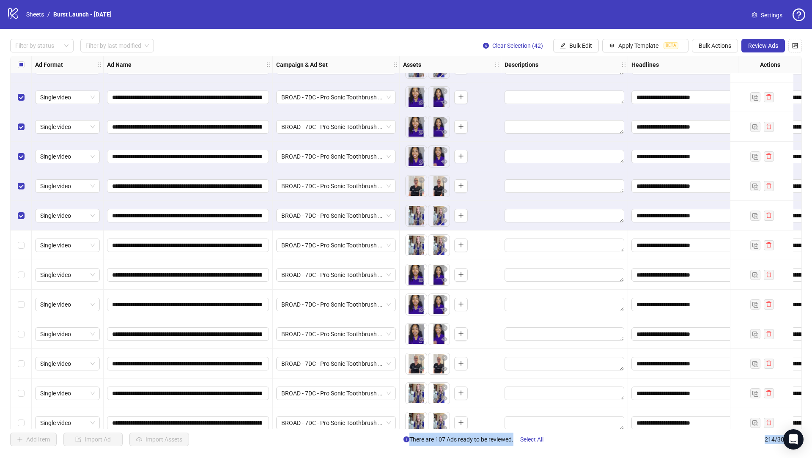
click at [21, 340] on div "Select row 164" at bounding box center [21, 334] width 21 height 30
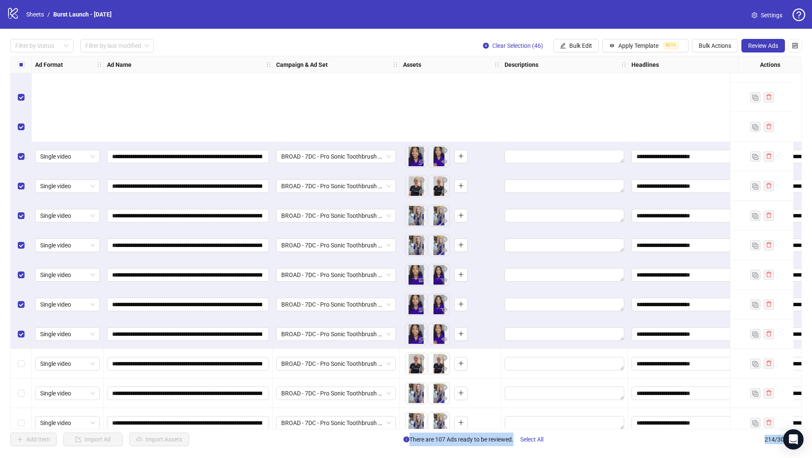
scroll to position [4728, 22]
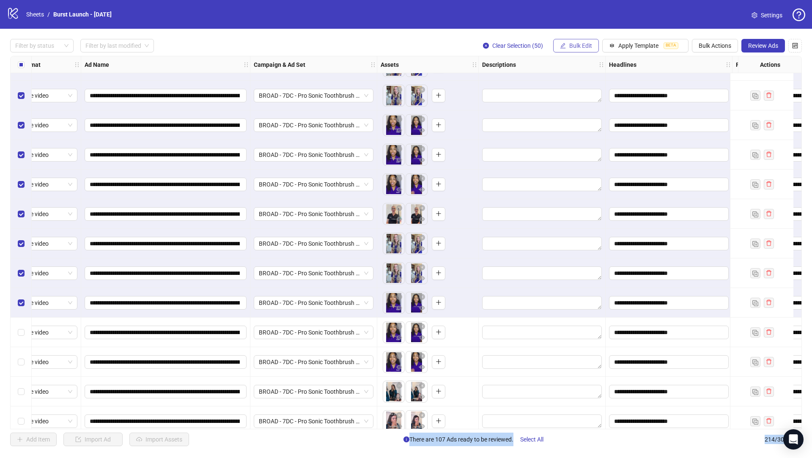
click at [570, 47] on span "Bulk Edit" at bounding box center [580, 45] width 23 height 7
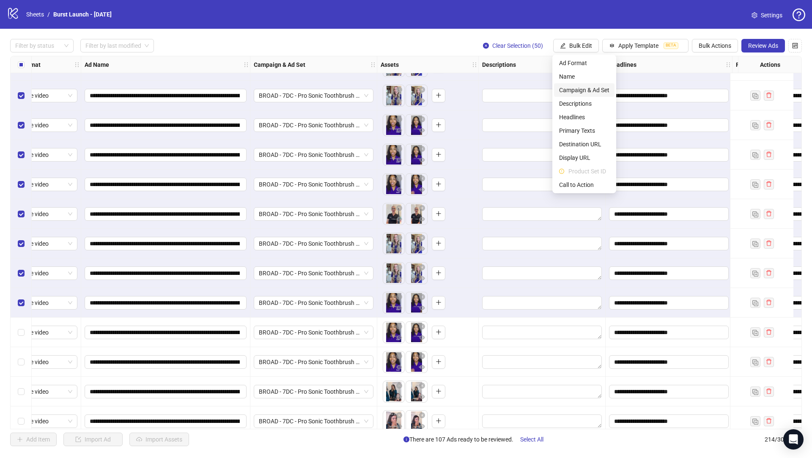
click at [601, 90] on span "Campaign & Ad Set" at bounding box center [584, 89] width 50 height 9
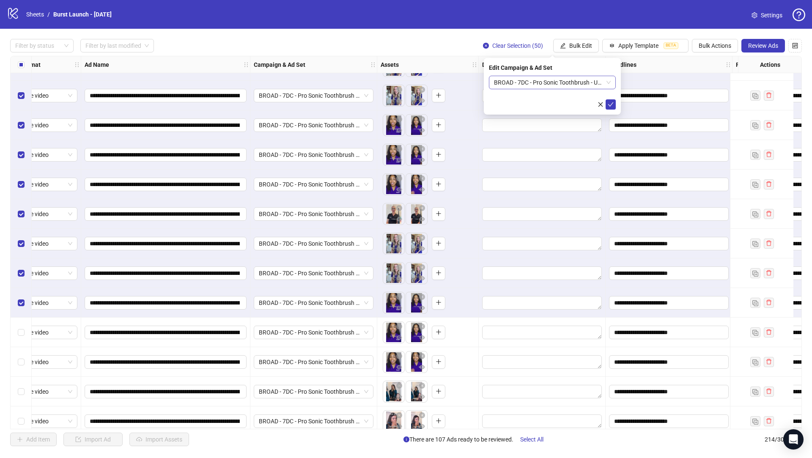
click at [578, 80] on span "BROAD - 7DC - Pro Sonic Toothbrush - US - minROAS - [DATE] - Ad Set 3" at bounding box center [552, 82] width 117 height 13
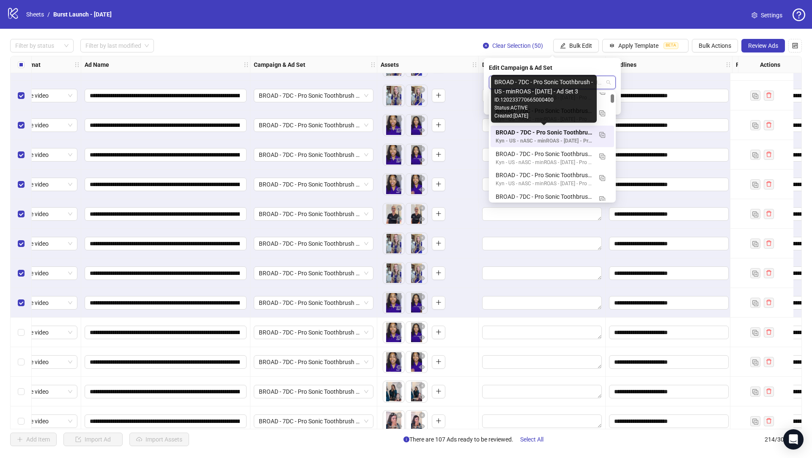
scroll to position [0, 0]
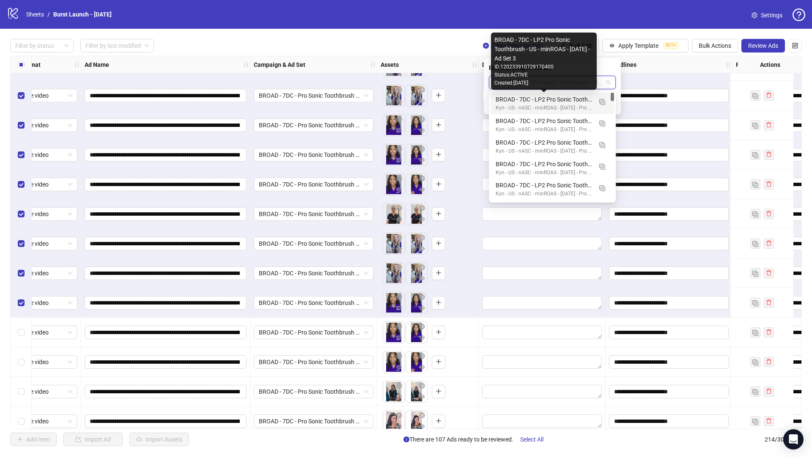
click at [577, 99] on div "BROAD - 7DC - LP2 Pro Sonic Toothbrush - US - minROAS - [DATE] - Ad Set 3" at bounding box center [544, 99] width 96 height 9
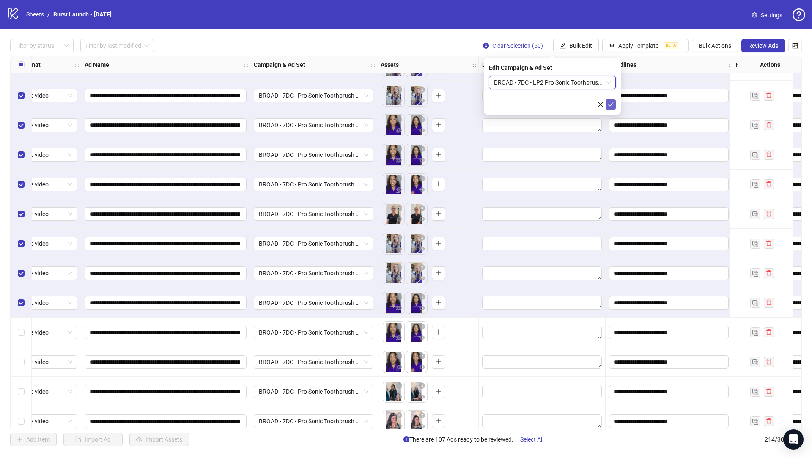
click at [611, 105] on icon "check" at bounding box center [611, 104] width 6 height 6
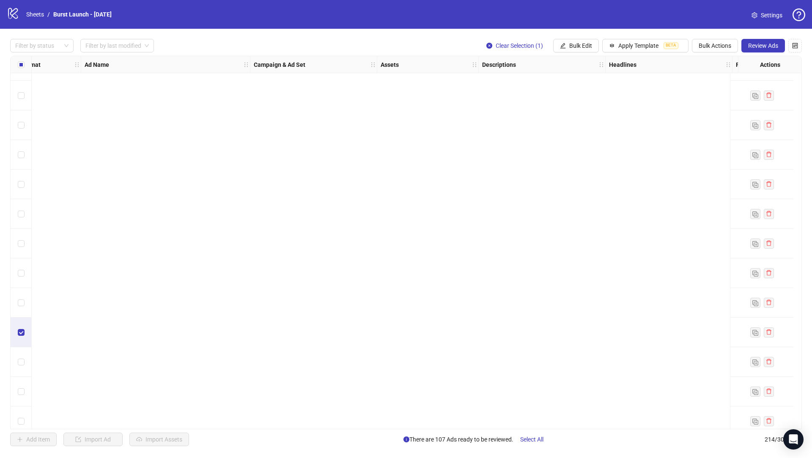
scroll to position [5982, 22]
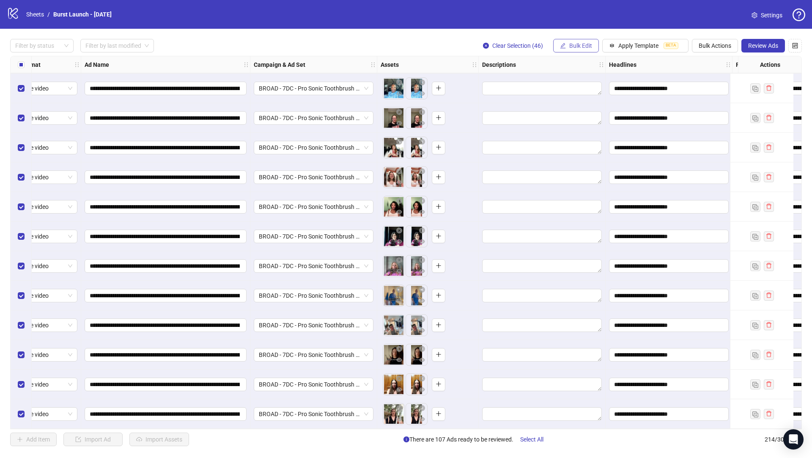
click at [588, 46] on span "Bulk Edit" at bounding box center [580, 45] width 23 height 7
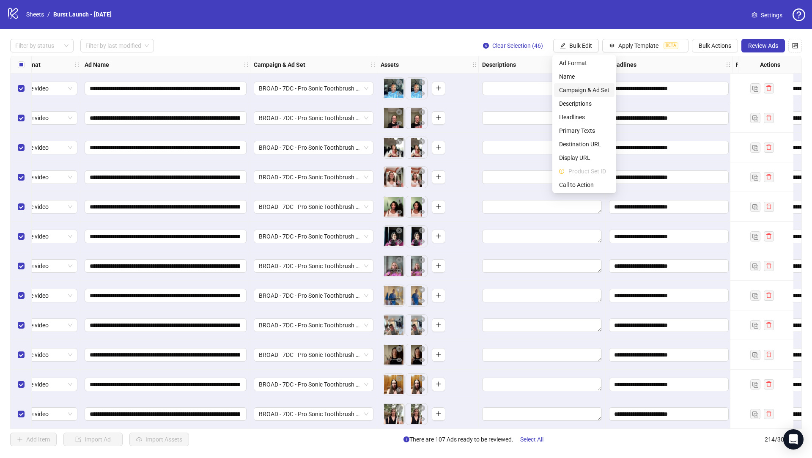
click at [592, 91] on span "Campaign & Ad Set" at bounding box center [584, 89] width 50 height 9
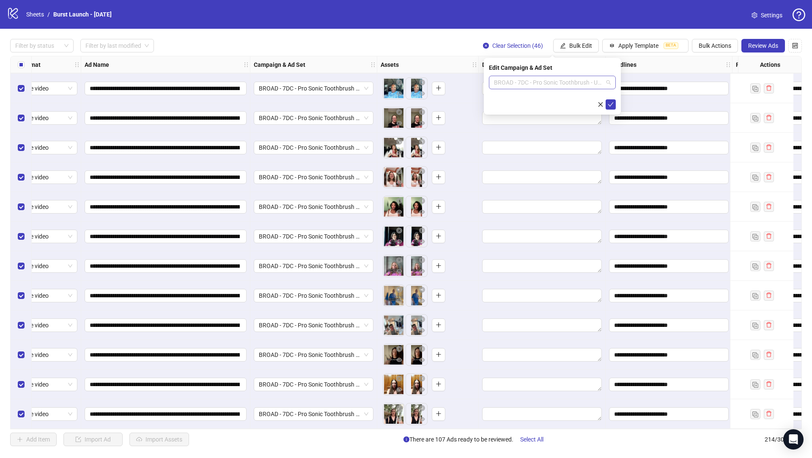
click at [571, 83] on span "BROAD - 7DC - Pro Sonic Toothbrush - US - minROAS - [DATE] - Ad Set 4" at bounding box center [552, 82] width 117 height 13
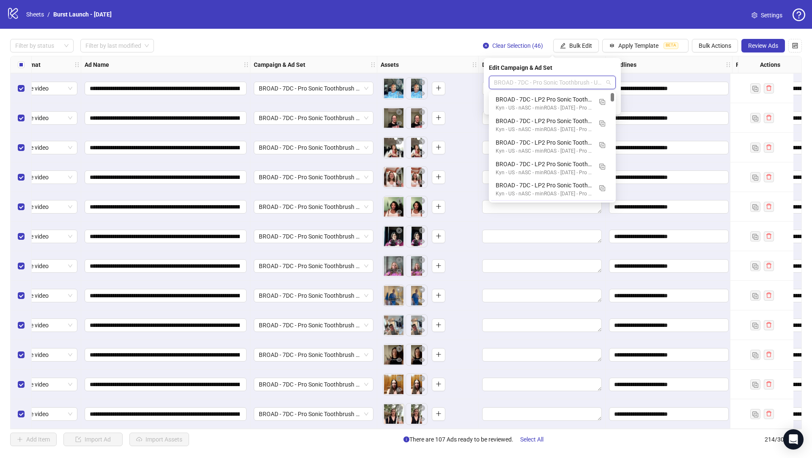
scroll to position [21, 0]
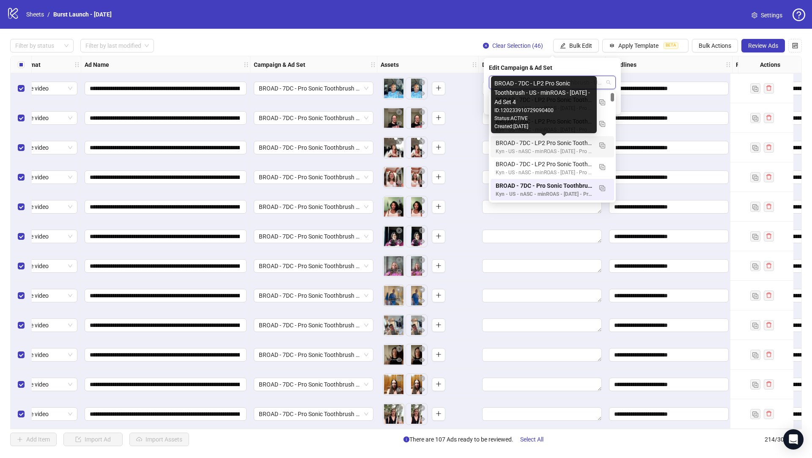
click at [563, 145] on div "BROAD - 7DC - LP2 Pro Sonic Toothbrush - US - minROAS - [DATE] - Ad Set 4" at bounding box center [544, 142] width 96 height 9
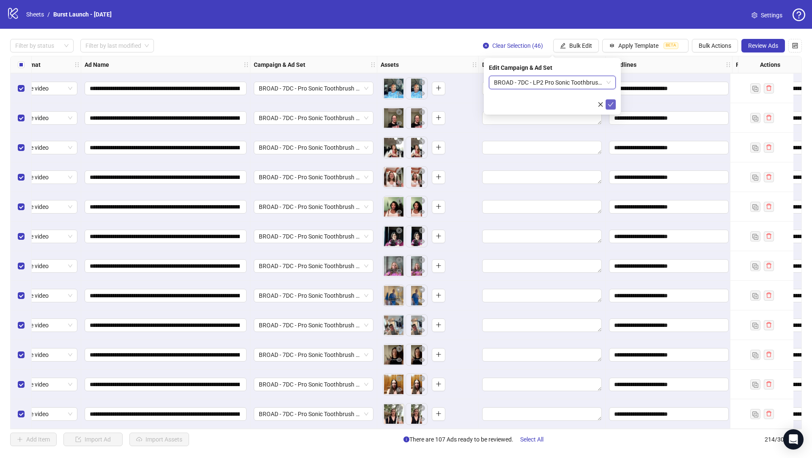
click at [610, 106] on icon "check" at bounding box center [610, 104] width 5 height 4
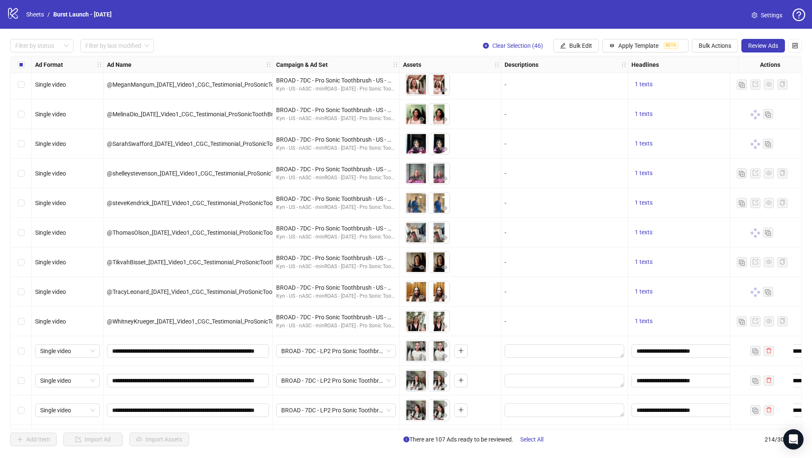
scroll to position [2923, 0]
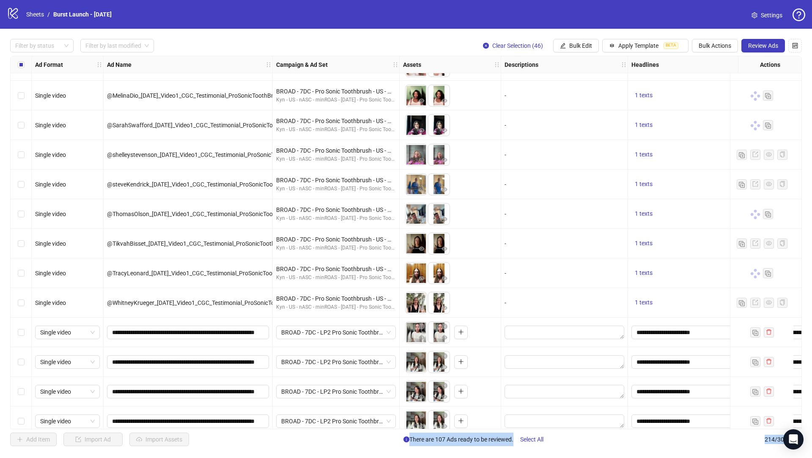
click at [16, 331] on div "Select row 108" at bounding box center [21, 333] width 21 height 30
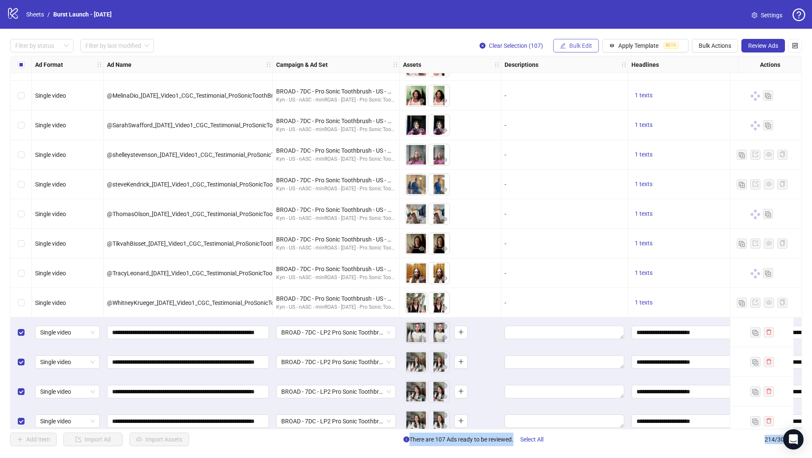
click at [560, 48] on icon "edit" at bounding box center [563, 46] width 6 height 6
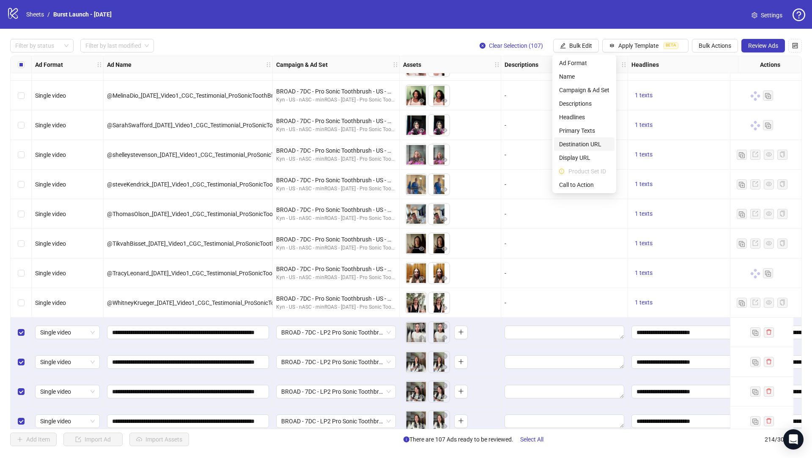
click at [595, 144] on span "Destination URL" at bounding box center [584, 144] width 50 height 9
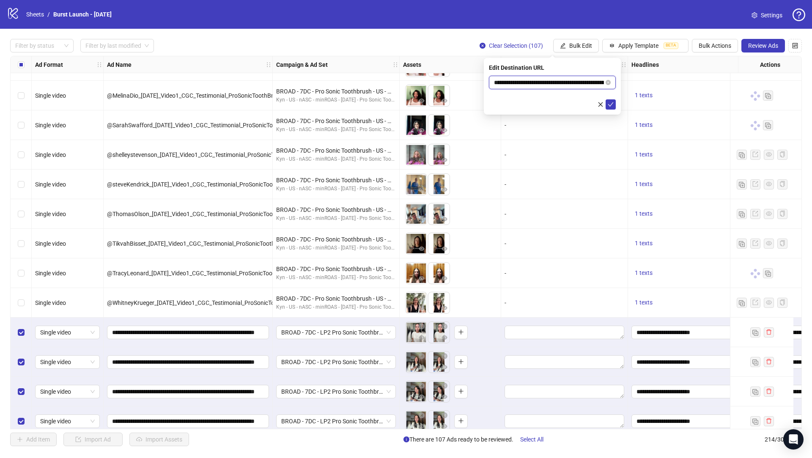
click at [554, 83] on input "**********" at bounding box center [549, 82] width 110 height 9
paste input "**********"
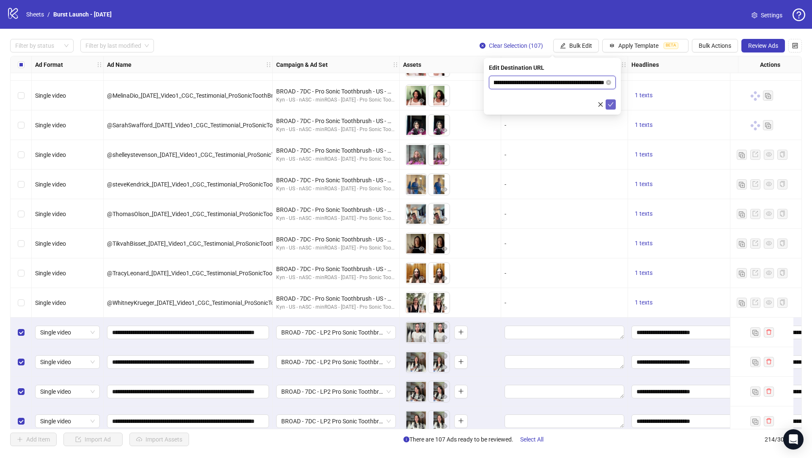
type input "**********"
click at [611, 105] on icon "check" at bounding box center [611, 104] width 6 height 6
click at [760, 44] on span "Review Ads" at bounding box center [763, 45] width 30 height 7
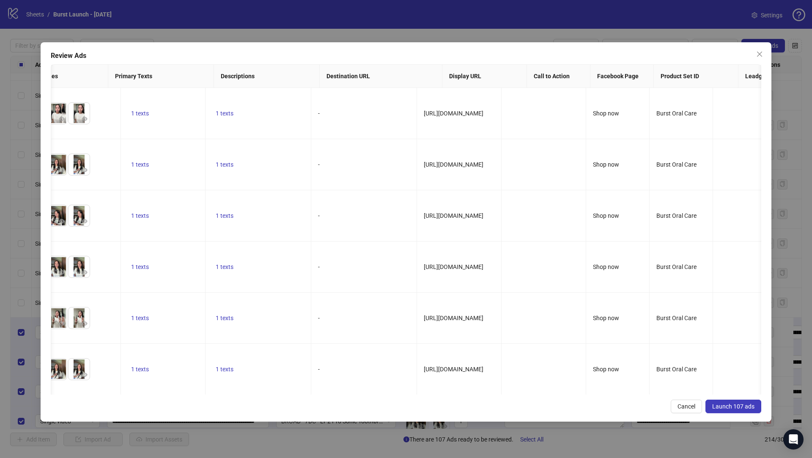
scroll to position [0, 550]
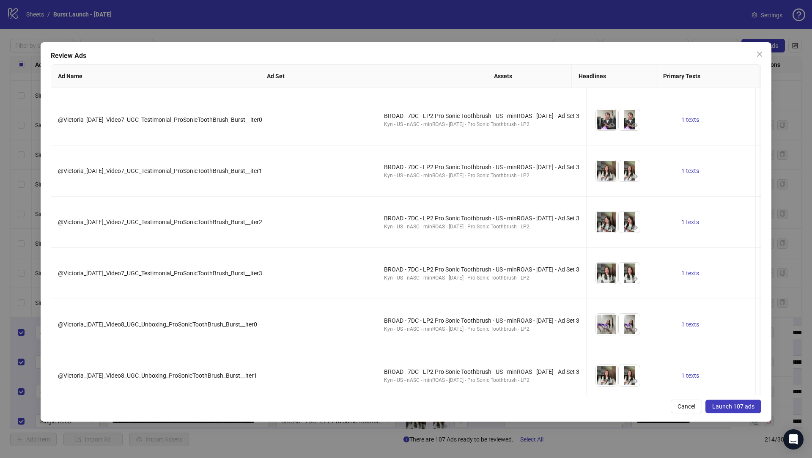
click at [746, 409] on span "Launch 107 ads" at bounding box center [733, 406] width 42 height 7
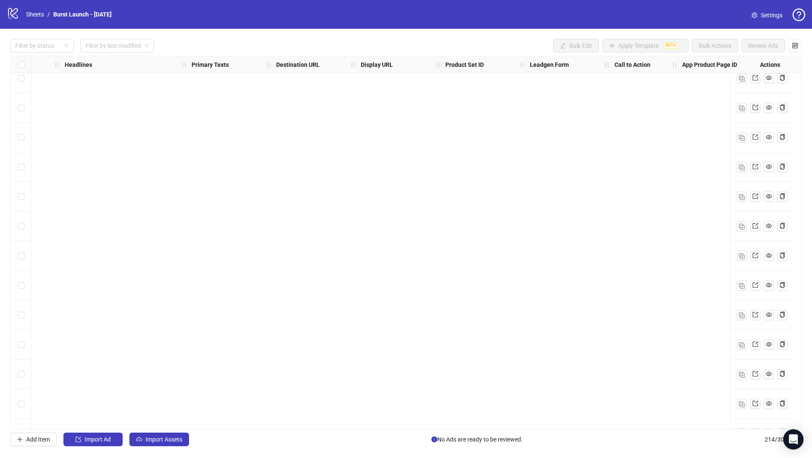
scroll to position [5982, 567]
